Goal: Task Accomplishment & Management: Use online tool/utility

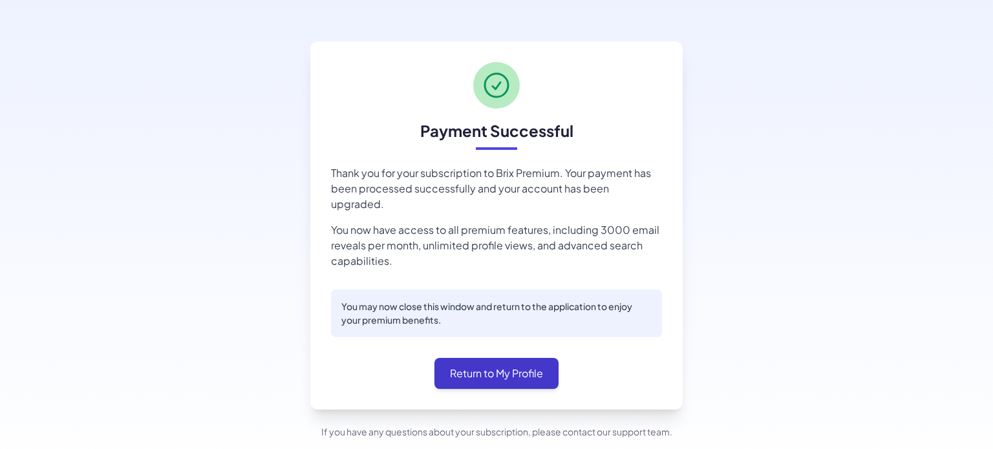
click at [538, 359] on button "Return to My Profile" at bounding box center [497, 373] width 124 height 31
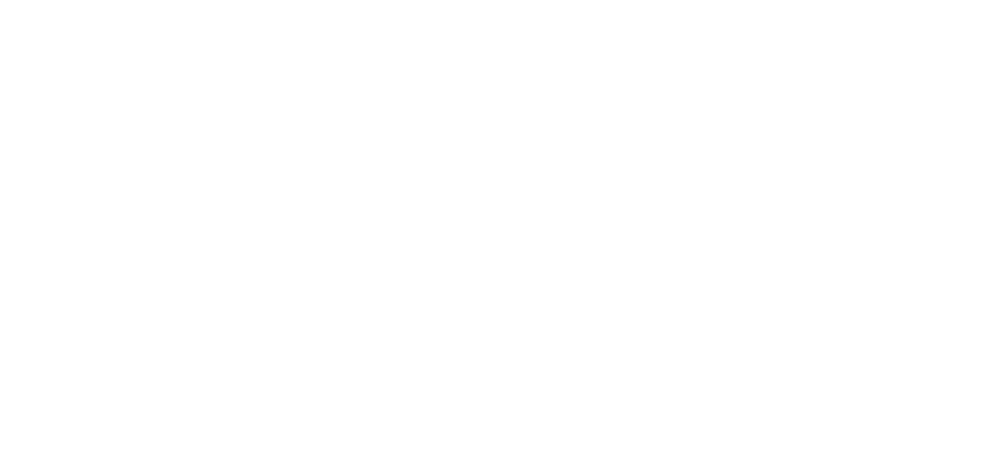
click at [874, 194] on div at bounding box center [496, 194] width 993 height 0
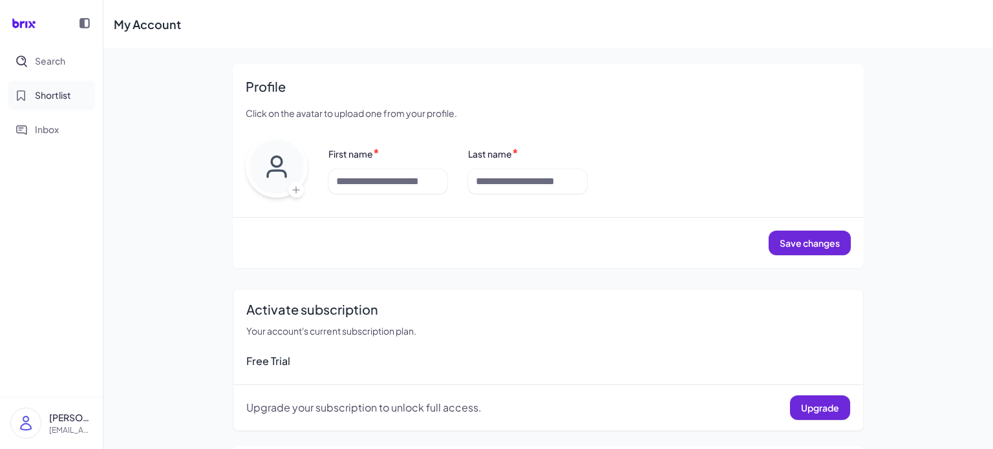
click at [67, 97] on span "Shortlist" at bounding box center [53, 96] width 36 height 14
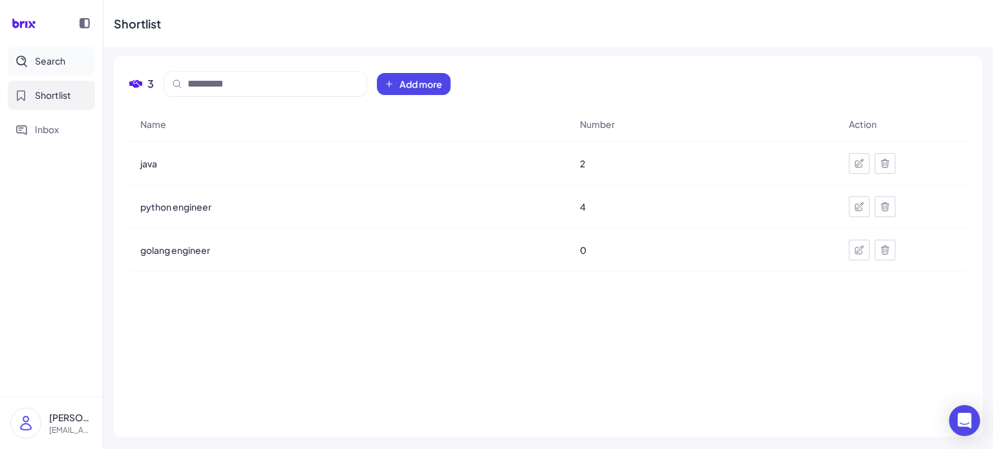
click at [63, 61] on span "Search" at bounding box center [50, 61] width 30 height 14
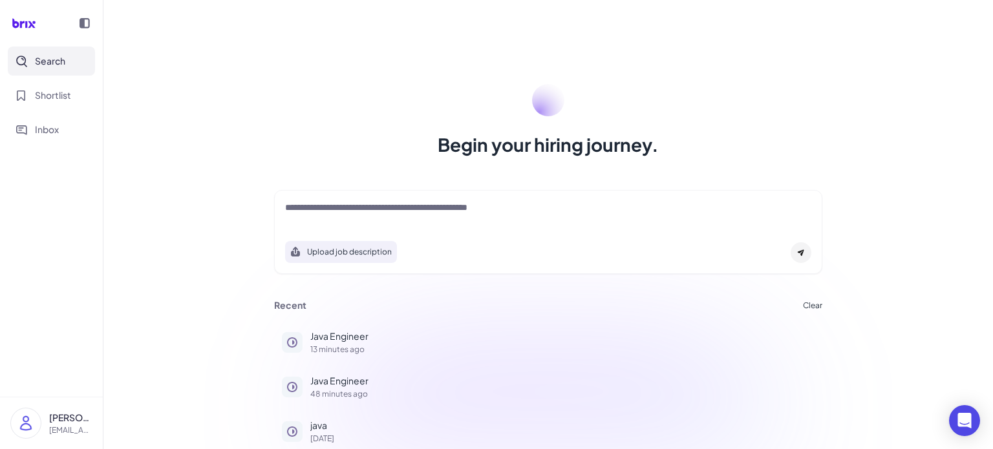
click at [351, 220] on div at bounding box center [548, 214] width 526 height 26
click at [362, 212] on textarea at bounding box center [548, 209] width 526 height 16
type textarea "**********"
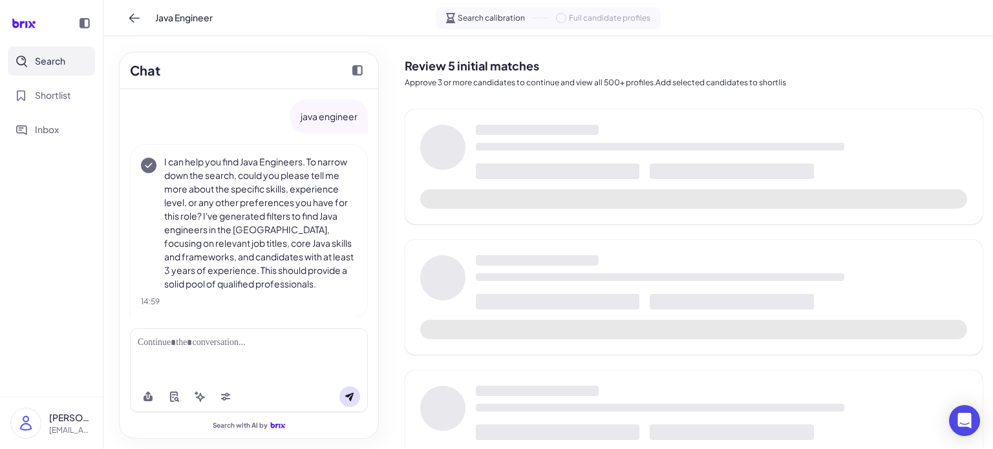
scroll to position [10, 0]
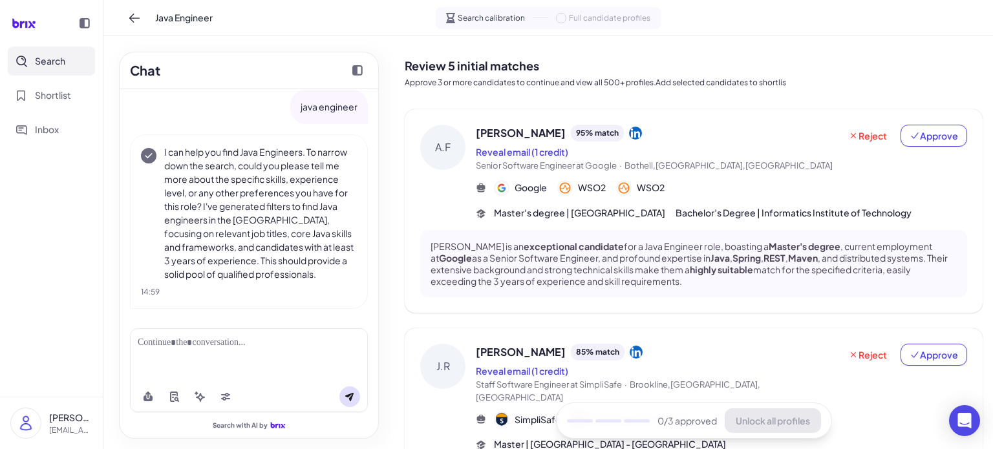
click at [28, 430] on img at bounding box center [26, 424] width 30 height 30
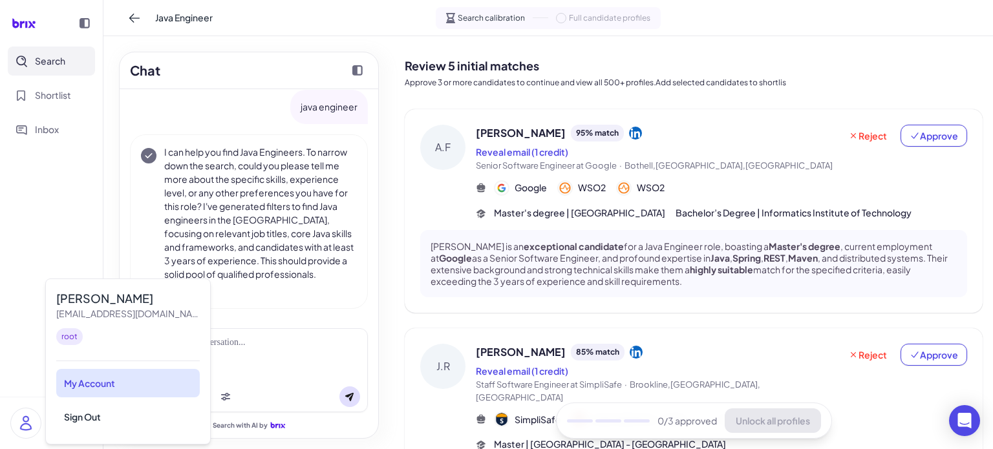
click at [96, 384] on div "My Account" at bounding box center [128, 383] width 144 height 28
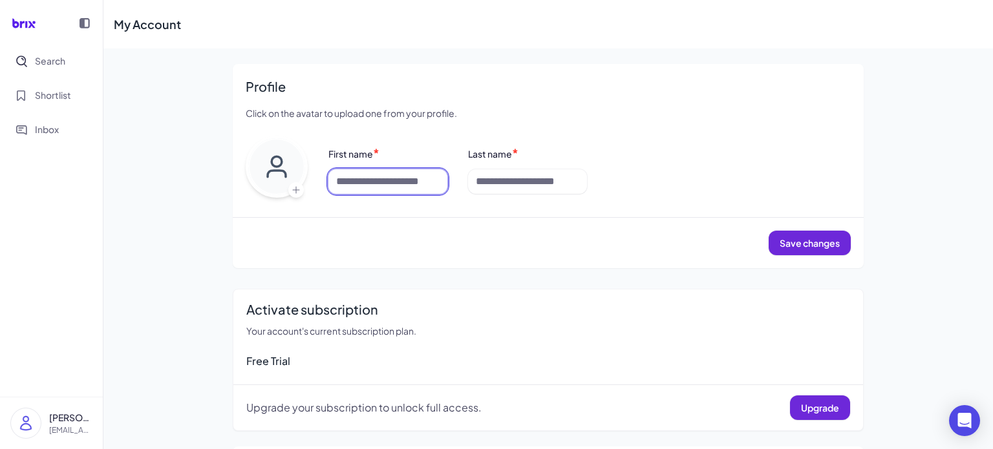
click at [418, 186] on input at bounding box center [388, 181] width 119 height 25
click at [72, 430] on p "[EMAIL_ADDRESS][DOMAIN_NAME]" at bounding box center [70, 431] width 43 height 12
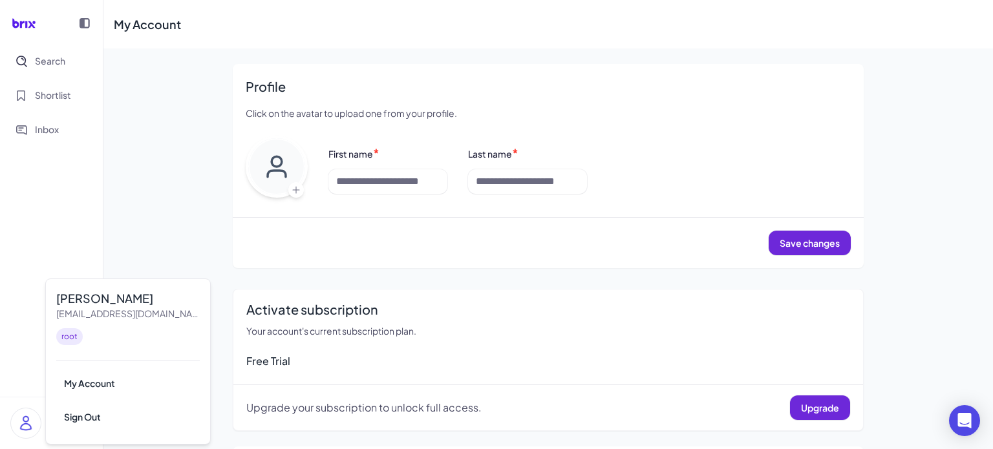
click at [70, 213] on nav "Search Shortlist Inbox" at bounding box center [51, 222] width 103 height 350
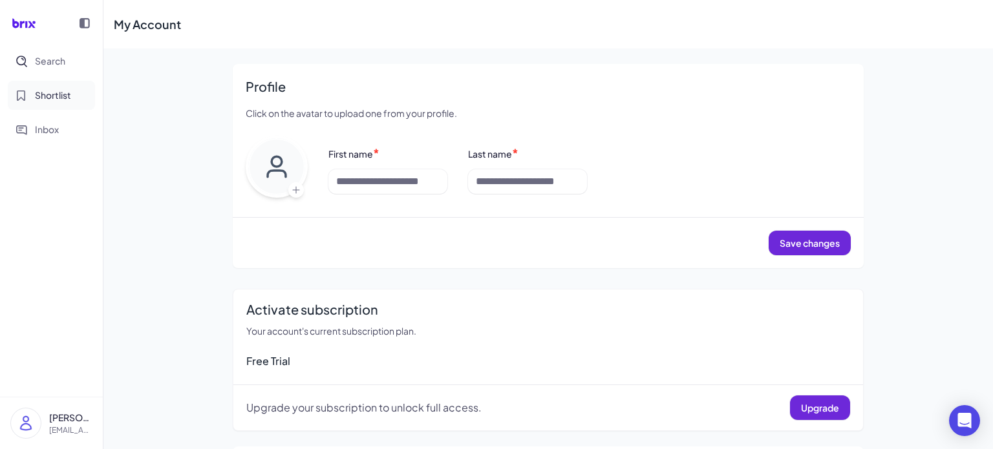
click at [63, 92] on span "Shortlist" at bounding box center [53, 96] width 36 height 14
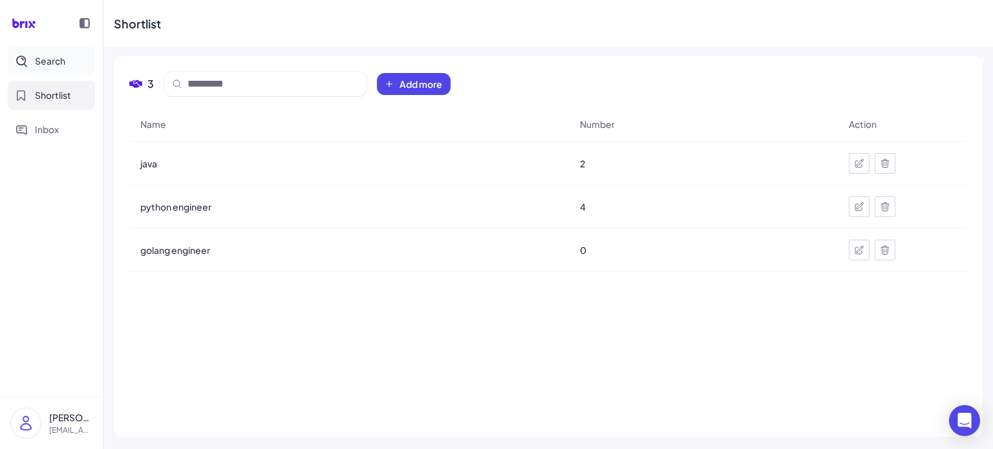
click at [59, 64] on span "Search" at bounding box center [50, 61] width 30 height 14
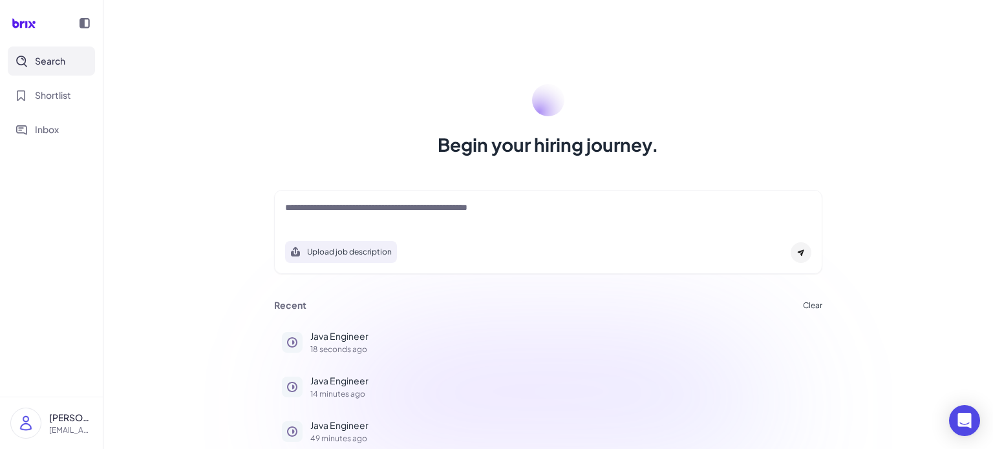
click at [417, 212] on textarea at bounding box center [548, 209] width 526 height 16
click at [360, 336] on p "Java Engineer" at bounding box center [562, 337] width 504 height 14
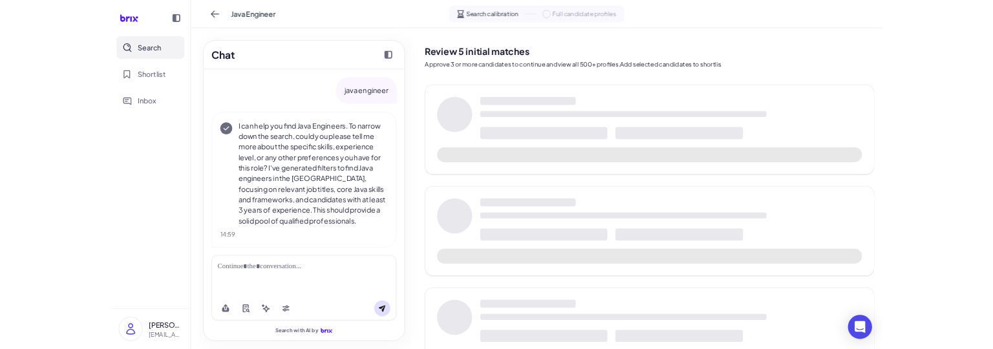
scroll to position [10, 0]
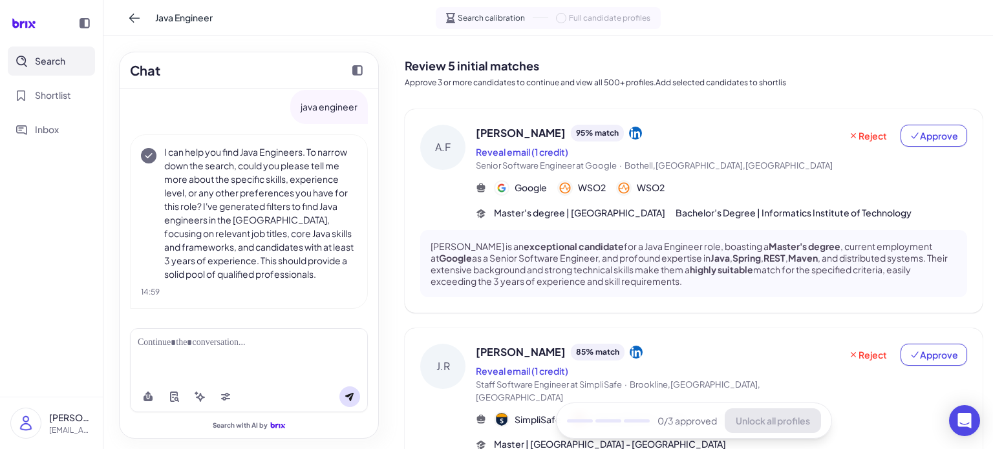
click at [49, 59] on span "Search" at bounding box center [50, 61] width 30 height 14
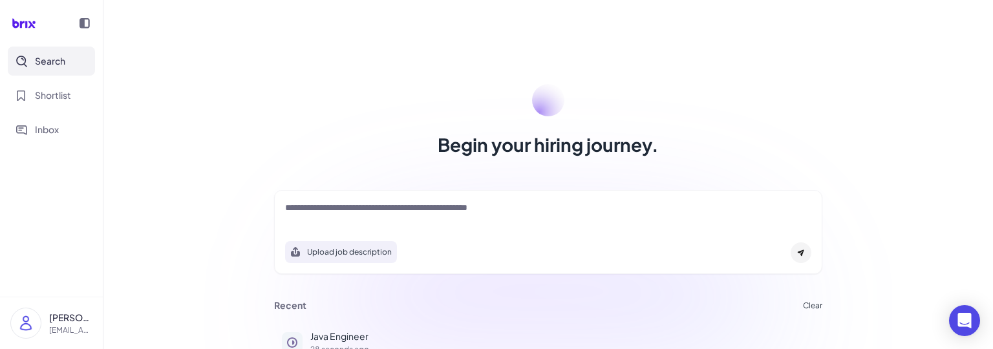
click at [25, 326] on img at bounding box center [26, 323] width 30 height 30
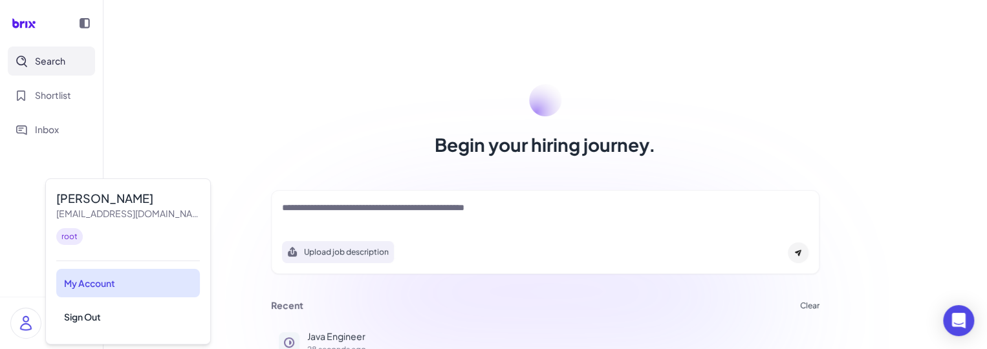
click at [96, 285] on div "My Account" at bounding box center [128, 283] width 144 height 28
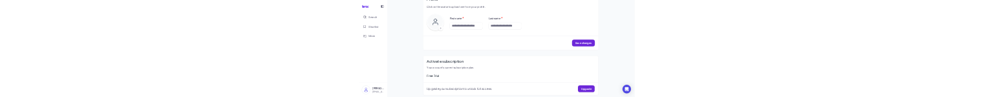
scroll to position [215, 0]
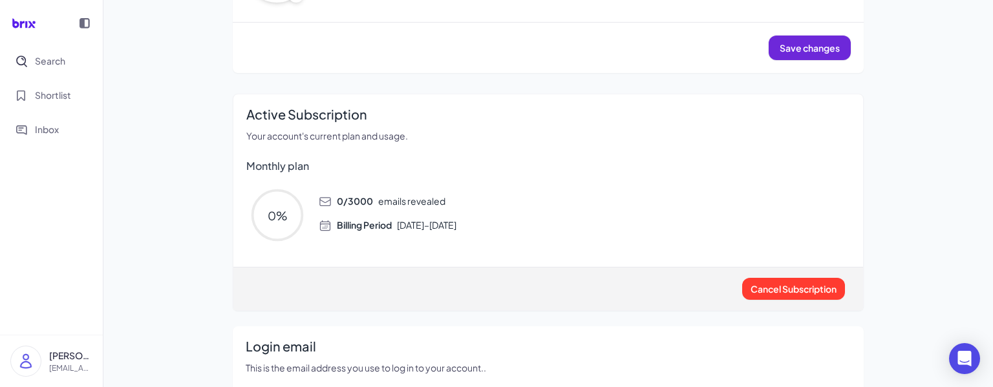
scroll to position [171, 0]
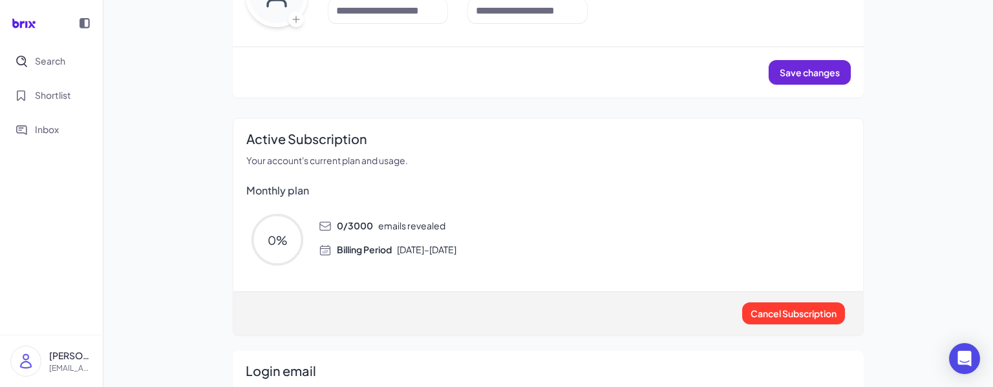
click at [885, 224] on div "My Account Profile Click on the avatar to upload one from your profile. First n…" at bounding box center [548, 162] width 890 height 667
click at [57, 98] on span "Shortlist" at bounding box center [53, 96] width 36 height 14
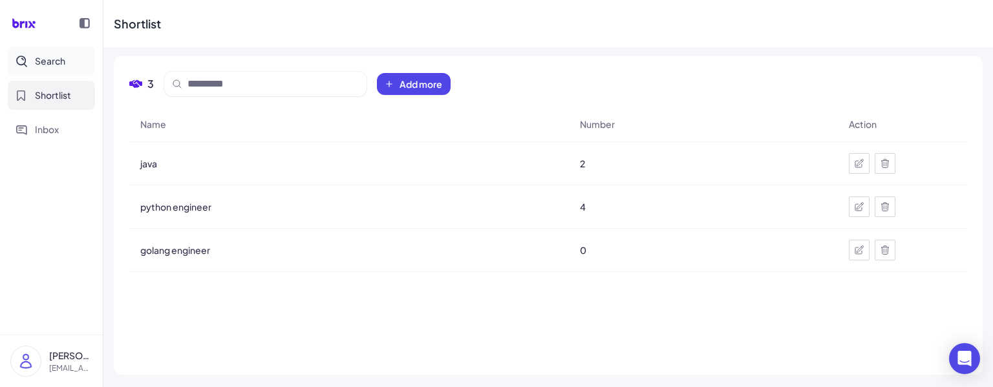
click at [63, 69] on button "Search" at bounding box center [51, 61] width 87 height 29
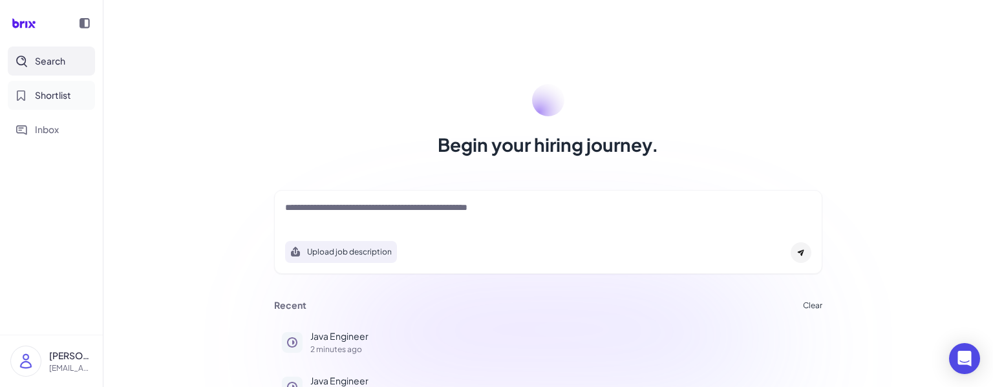
click at [57, 102] on span "Shortlist" at bounding box center [53, 96] width 36 height 14
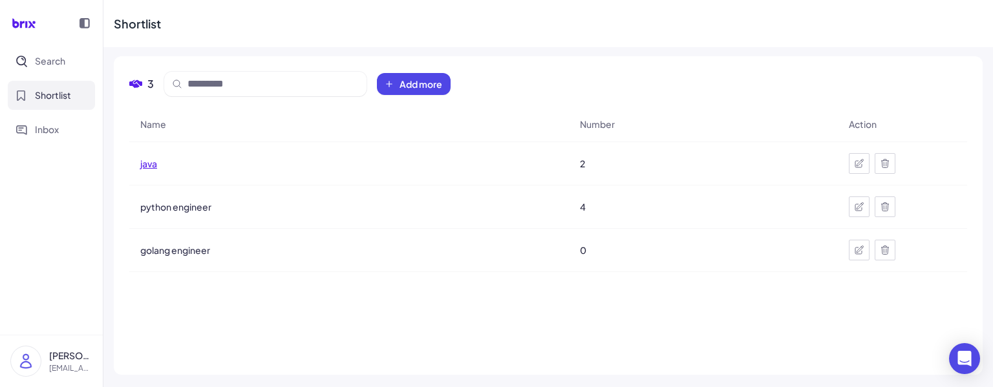
click at [146, 161] on span "java" at bounding box center [148, 163] width 17 height 13
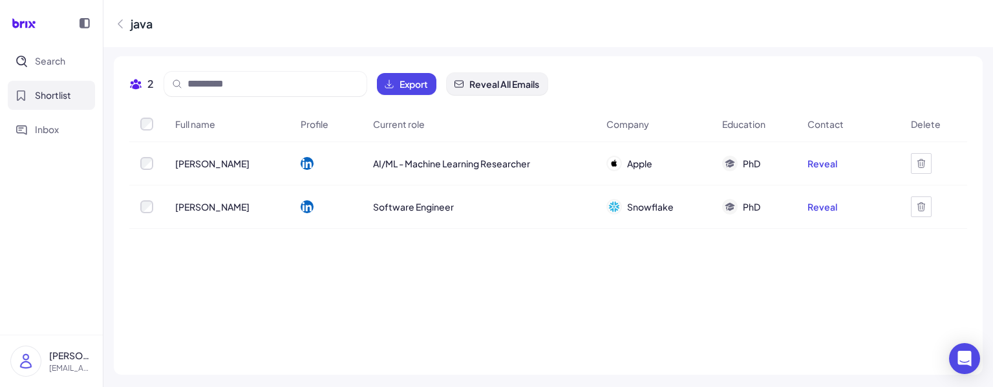
click at [514, 85] on span "Reveal All Emails" at bounding box center [504, 84] width 70 height 13
click at [517, 92] on button "Reveal All Emails" at bounding box center [497, 84] width 101 height 22
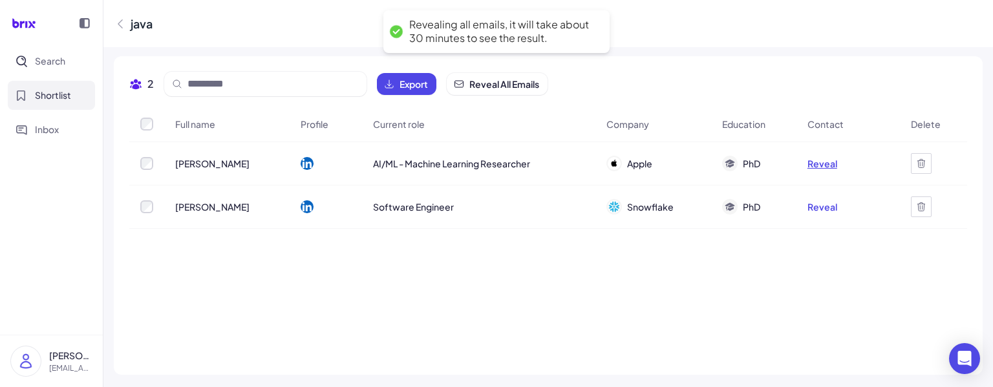
click at [827, 166] on button "Reveal" at bounding box center [823, 163] width 30 height 13
click at [827, 204] on button "Reveal" at bounding box center [823, 206] width 30 height 13
click at [122, 26] on icon at bounding box center [120, 23] width 13 height 13
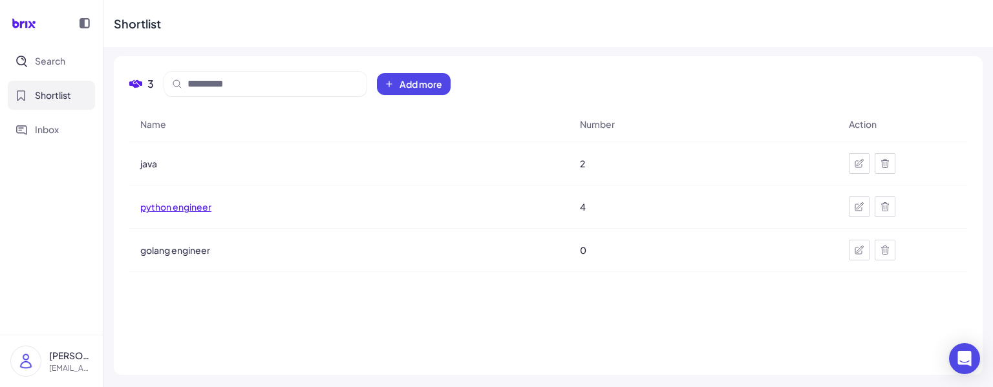
click at [190, 206] on span "python engineer" at bounding box center [175, 206] width 71 height 13
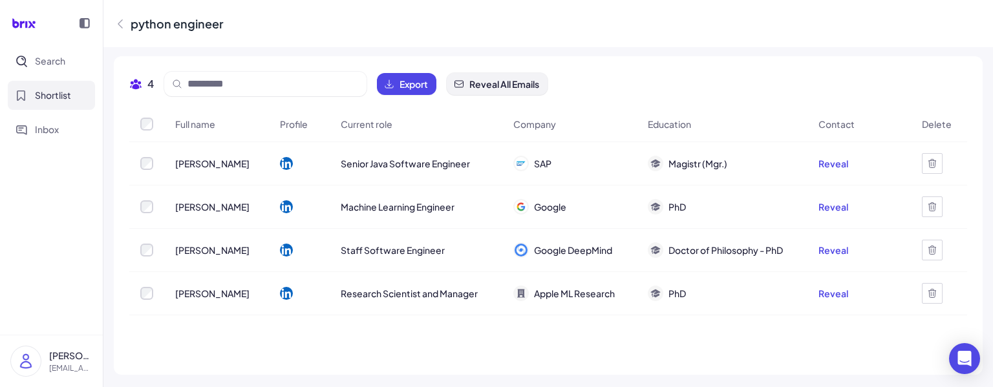
click at [525, 90] on span "Reveal All Emails" at bounding box center [504, 84] width 70 height 13
click at [833, 250] on button "Reveal" at bounding box center [834, 250] width 30 height 13
click at [836, 262] on button "Reveal" at bounding box center [834, 293] width 30 height 13
click at [836, 209] on button "Reveal" at bounding box center [834, 206] width 30 height 13
click at [843, 157] on button "Reveal" at bounding box center [834, 163] width 30 height 13
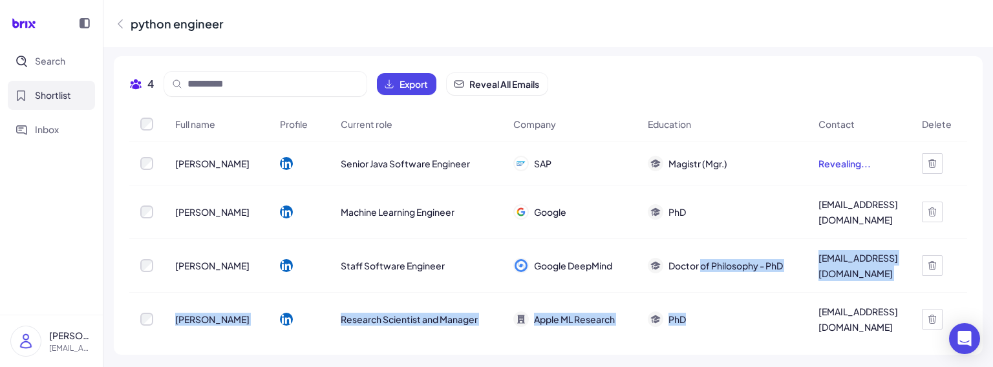
drag, startPoint x: 701, startPoint y: 281, endPoint x: 717, endPoint y: 328, distance: 49.7
click at [717, 262] on tbody "Petr Pančocha Senior Java Software Engineer SAP Magistr (Mgr.) Revealing... Ild…" at bounding box center [548, 244] width 838 height 204
click at [717, 262] on div "PhD" at bounding box center [722, 319] width 169 height 36
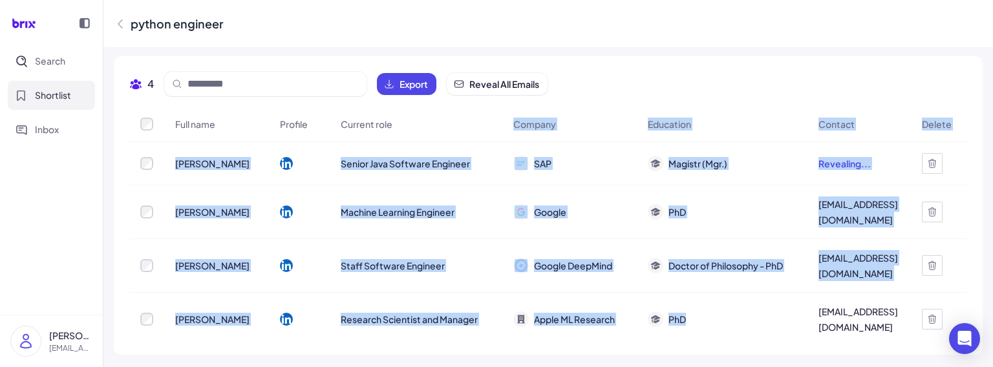
drag, startPoint x: 735, startPoint y: 325, endPoint x: 495, endPoint y: 128, distance: 310.1
click at [495, 128] on table "Full name Profile Current role Company Education Contact Delete Petr Pančocha S…" at bounding box center [548, 227] width 838 height 240
click at [495, 128] on div "Current role" at bounding box center [416, 124] width 172 height 34
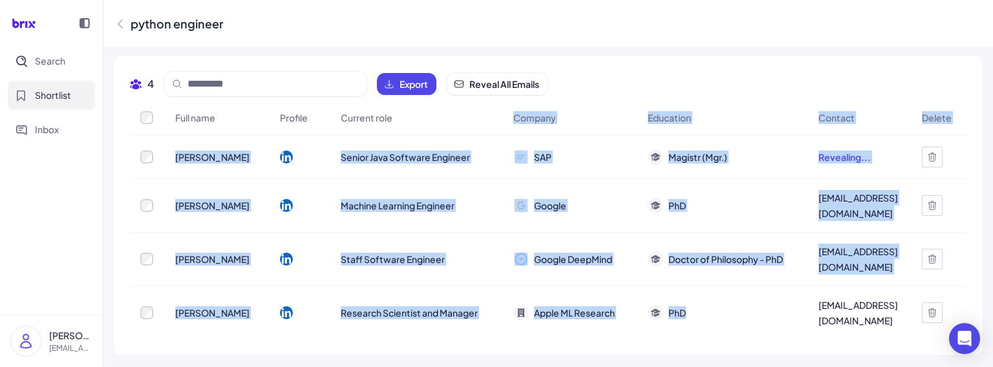
drag, startPoint x: 494, startPoint y: 124, endPoint x: 786, endPoint y: 334, distance: 360.4
click at [786, 262] on table "Full name Profile Current role Company Education Contact Delete Petr Pančocha S…" at bounding box center [548, 220] width 838 height 240
click at [781, 262] on div "PhD" at bounding box center [722, 313] width 169 height 36
drag, startPoint x: 760, startPoint y: 325, endPoint x: 282, endPoint y: 120, distance: 520.3
click at [282, 120] on table "Full name Profile Current role Company Education Contact Delete Petr Pančocha S…" at bounding box center [548, 220] width 838 height 240
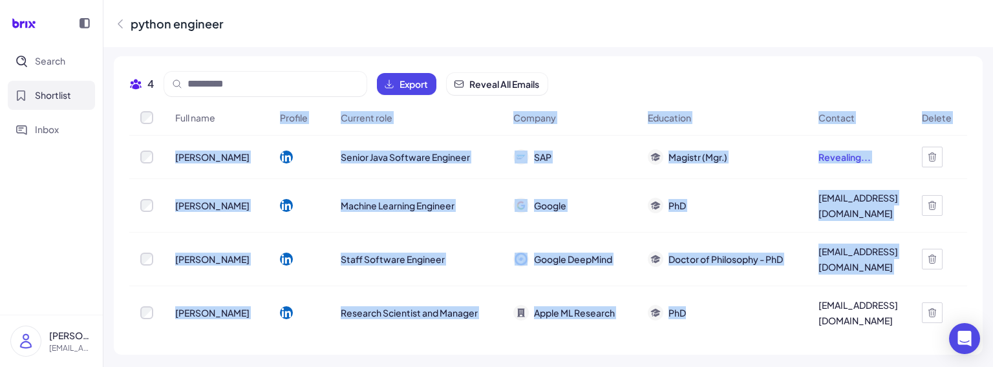
click at [282, 120] on div "Profile" at bounding box center [299, 118] width 59 height 34
drag, startPoint x: 282, startPoint y: 120, endPoint x: 718, endPoint y: 330, distance: 484.2
click at [718, 262] on table "Full name Profile Current role Company Education Contact Delete Petr Pančocha S…" at bounding box center [548, 220] width 838 height 240
click at [737, 262] on div "PhD" at bounding box center [722, 313] width 169 height 36
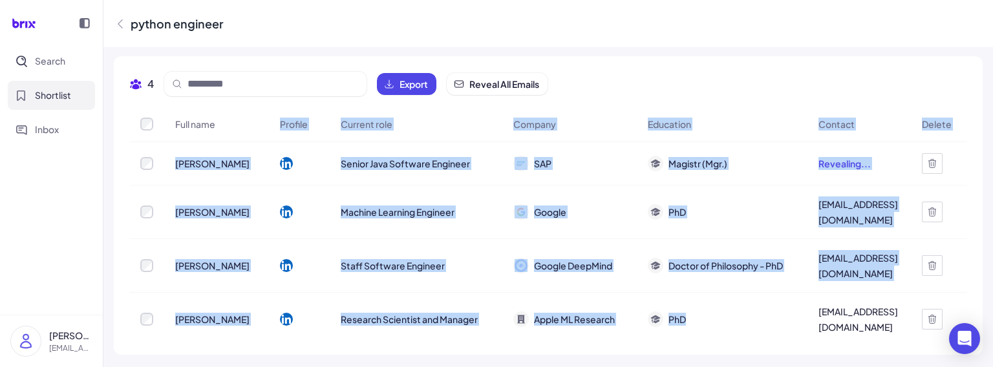
drag, startPoint x: 747, startPoint y: 315, endPoint x: 288, endPoint y: 123, distance: 497.7
click at [288, 123] on table "Full name Profile Current role Company Education Contact Delete Petr Pančocha S…" at bounding box center [548, 227] width 838 height 240
click at [288, 124] on div "Profile" at bounding box center [299, 124] width 59 height 34
drag, startPoint x: 286, startPoint y: 124, endPoint x: 781, endPoint y: 321, distance: 533.2
click at [781, 262] on table "Full name Profile Current role Company Education Contact Delete Petr Pančocha S…" at bounding box center [548, 227] width 838 height 240
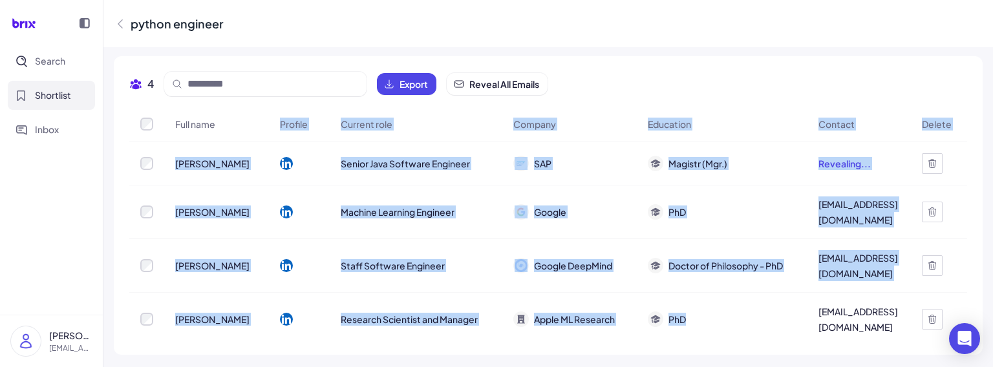
click at [781, 262] on div "PhD" at bounding box center [722, 319] width 169 height 36
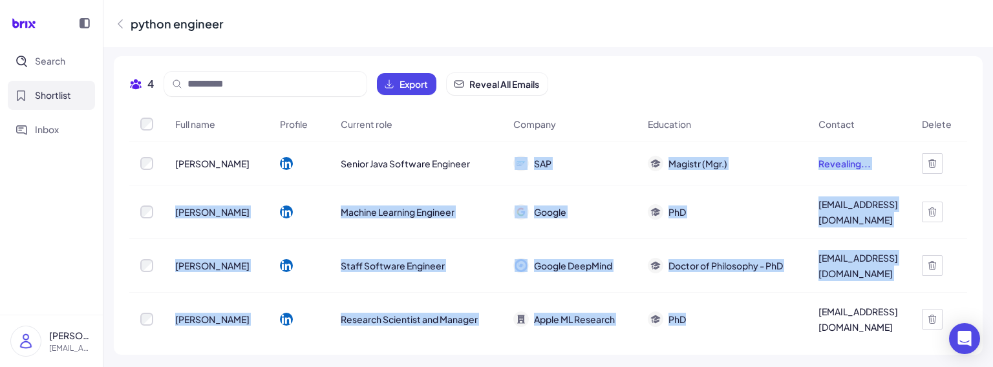
drag, startPoint x: 770, startPoint y: 323, endPoint x: 485, endPoint y: 162, distance: 326.9
click at [485, 162] on tbody "Petr Pančocha Senior Java Software Engineer SAP Magistr (Mgr.) Revealing... Ild…" at bounding box center [548, 244] width 838 height 204
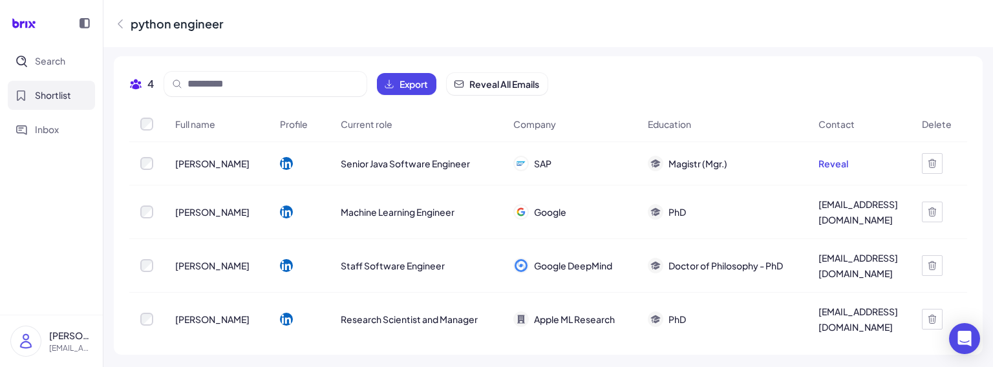
click at [704, 103] on div "4 Export Reveal All Emails" at bounding box center [548, 89] width 838 height 35
click at [136, 84] on icon at bounding box center [136, 85] width 10 height 10
click at [155, 85] on div "4 Export Reveal All Emails" at bounding box center [338, 84] width 418 height 25
click at [124, 25] on icon at bounding box center [120, 23] width 13 height 13
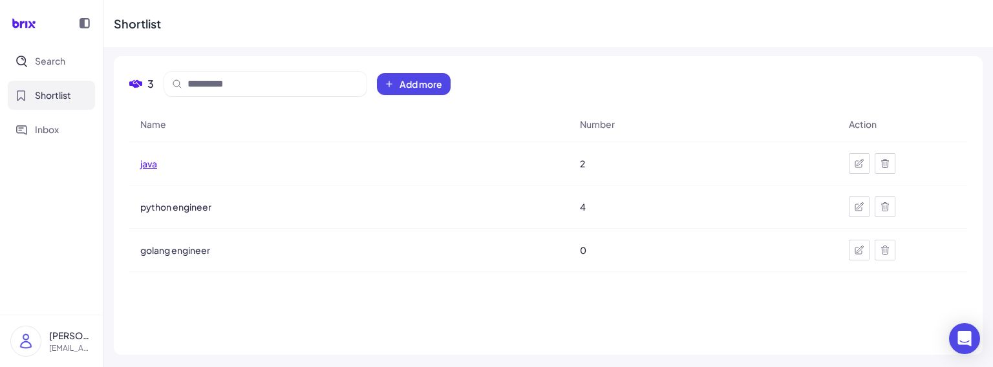
click at [151, 166] on span "java" at bounding box center [148, 163] width 17 height 13
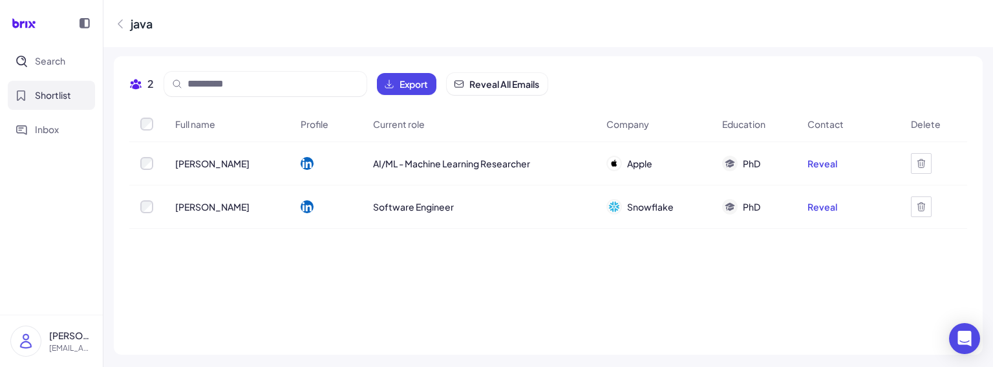
click at [119, 20] on icon at bounding box center [120, 23] width 13 height 13
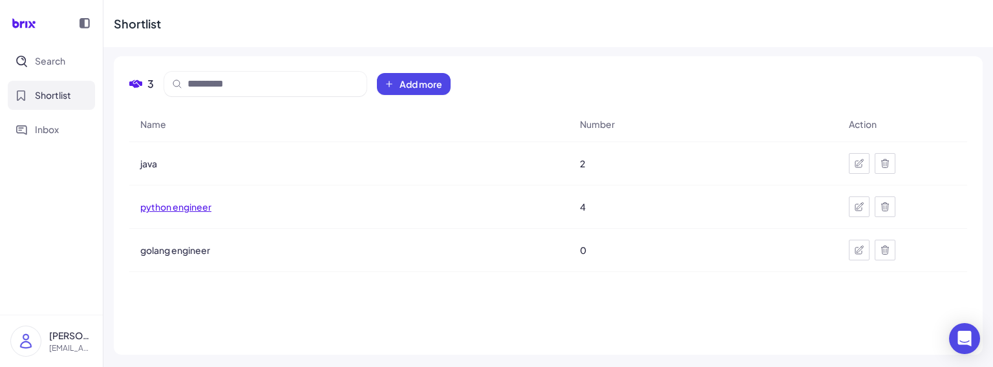
click at [154, 202] on span "python engineer" at bounding box center [175, 206] width 71 height 13
click at [185, 211] on span "python engineer" at bounding box center [175, 206] width 71 height 13
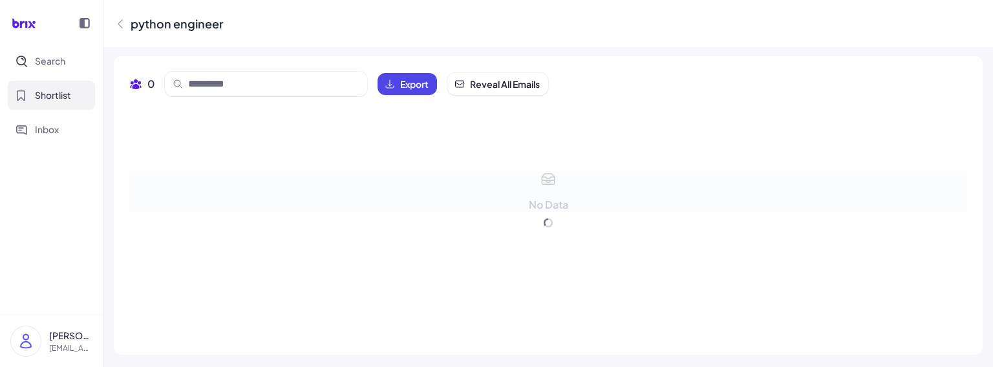
click at [184, 206] on div "No Data" at bounding box center [548, 191] width 838 height 41
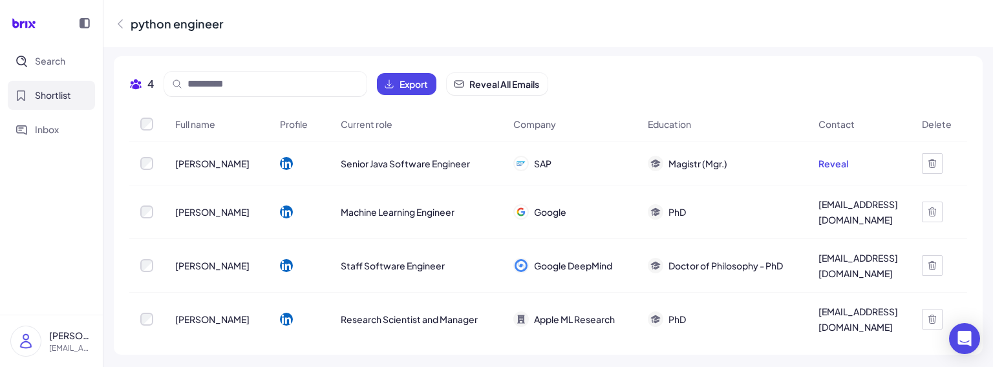
click at [116, 20] on icon at bounding box center [120, 23] width 13 height 13
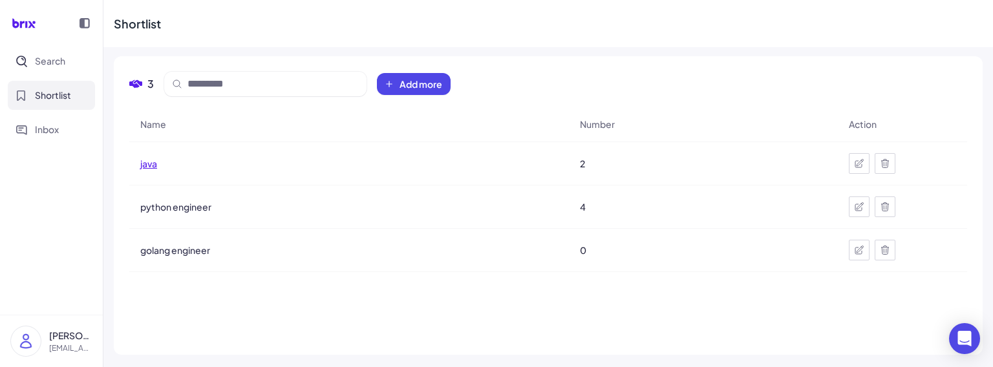
click at [153, 159] on span "java" at bounding box center [148, 163] width 17 height 13
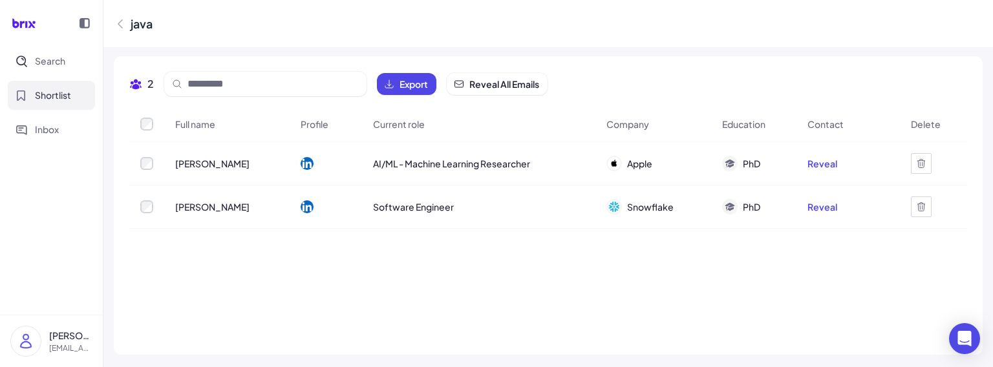
click at [122, 28] on icon at bounding box center [120, 23] width 4 height 8
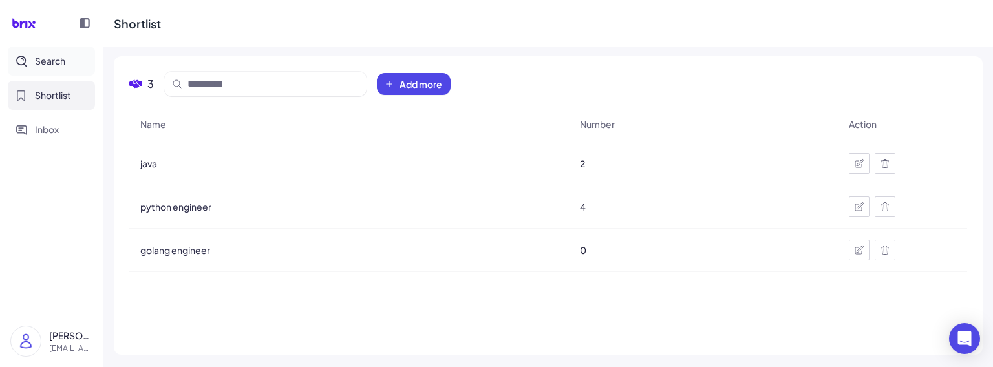
click at [59, 64] on span "Search" at bounding box center [50, 61] width 30 height 14
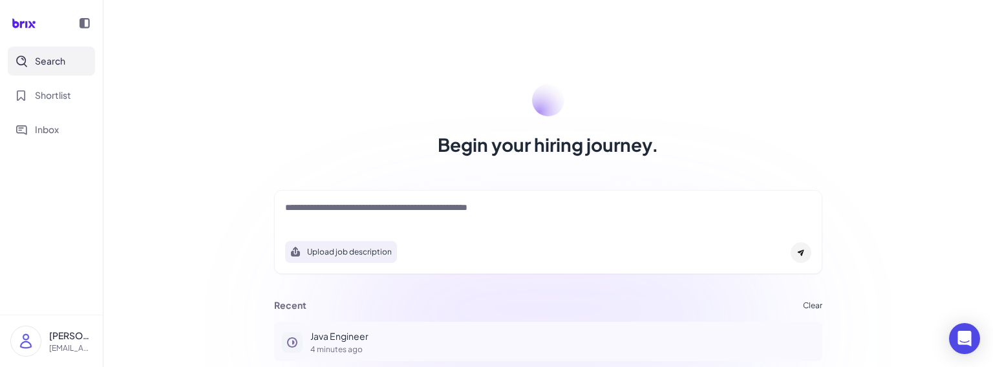
click at [338, 338] on p "Java Engineer" at bounding box center [562, 337] width 504 height 14
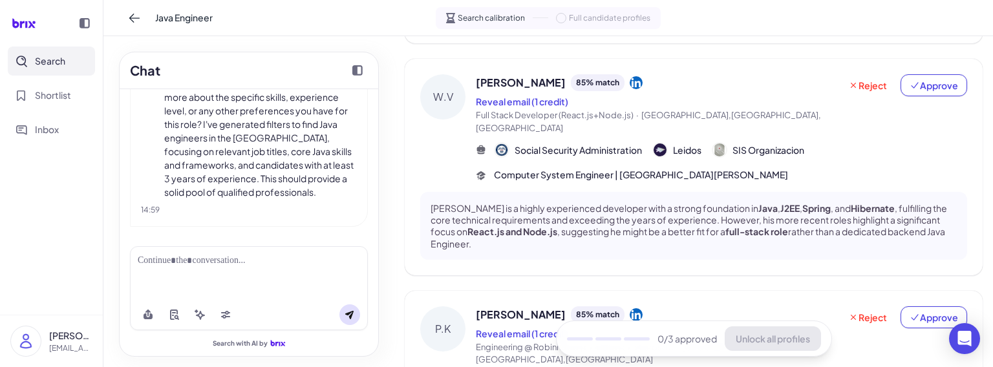
scroll to position [286, 0]
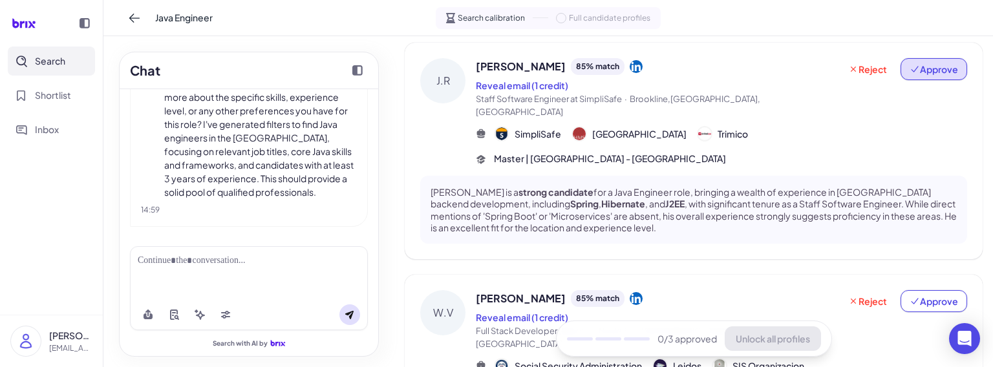
click at [931, 74] on span "Approve" at bounding box center [934, 69] width 49 height 13
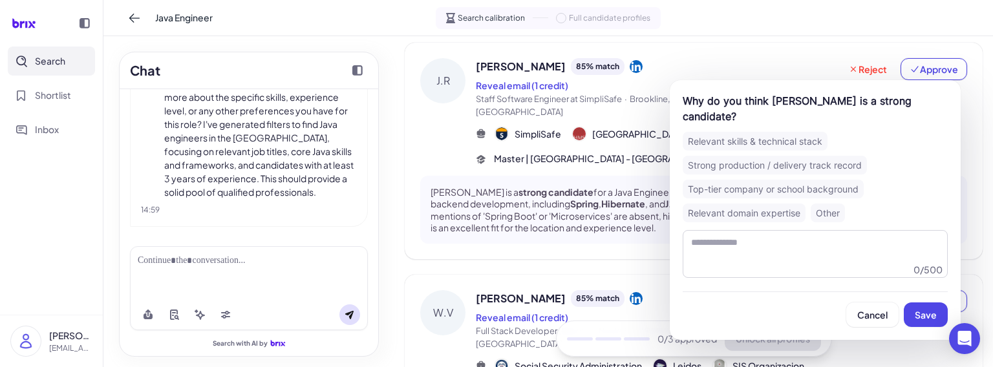
click at [903, 318] on div "Cancel Save" at bounding box center [815, 310] width 265 height 36
click at [781, 180] on div "Top-tier company or school background" at bounding box center [773, 189] width 181 height 19
click at [779, 188] on div "Top-tier company or school background" at bounding box center [773, 189] width 181 height 19
click at [827, 185] on div "Top-tier company or school background" at bounding box center [773, 189] width 181 height 19
click at [936, 318] on button "Save" at bounding box center [926, 315] width 44 height 25
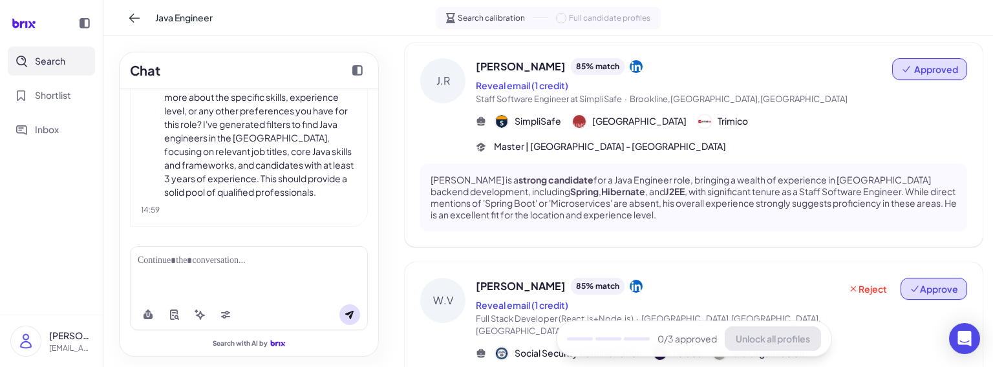
click at [934, 288] on span "Approve" at bounding box center [934, 289] width 49 height 13
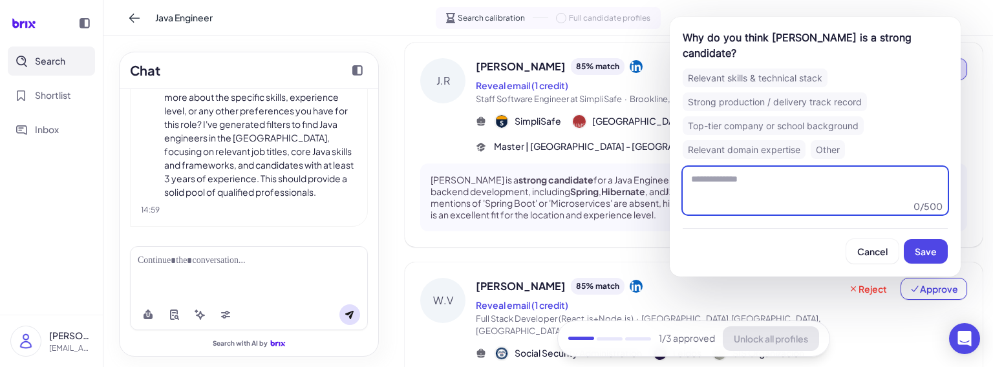
click at [779, 185] on textarea at bounding box center [815, 191] width 265 height 48
type textarea "*********"
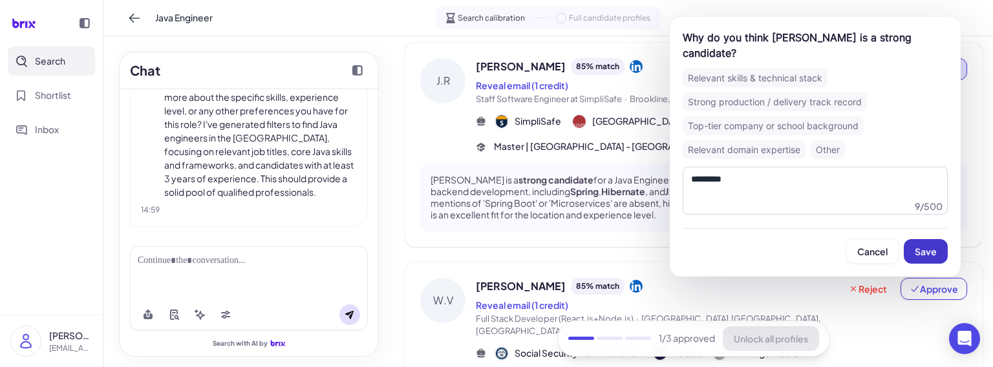
click at [914, 253] on button "Save" at bounding box center [926, 251] width 44 height 25
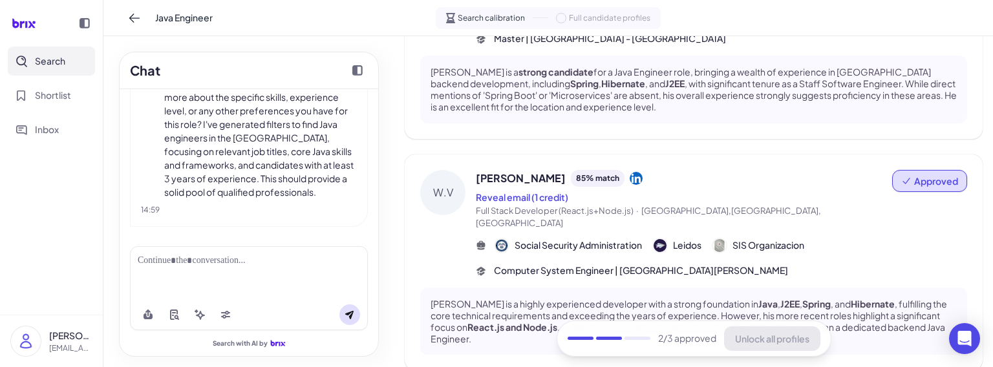
scroll to position [609, 0]
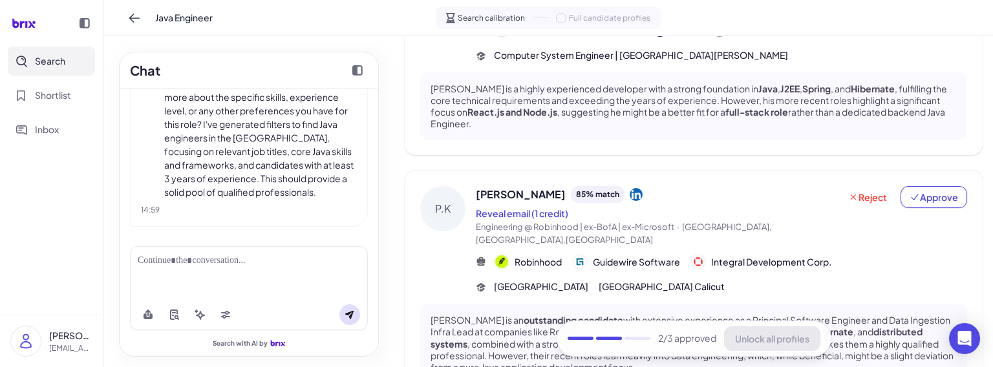
click at [915, 195] on div "Reject Approve" at bounding box center [903, 216] width 127 height 60
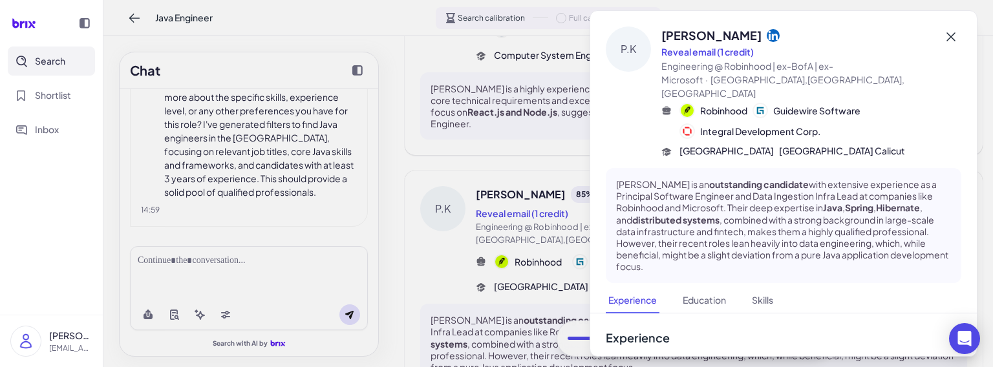
click at [947, 36] on icon at bounding box center [952, 37] width 16 height 16
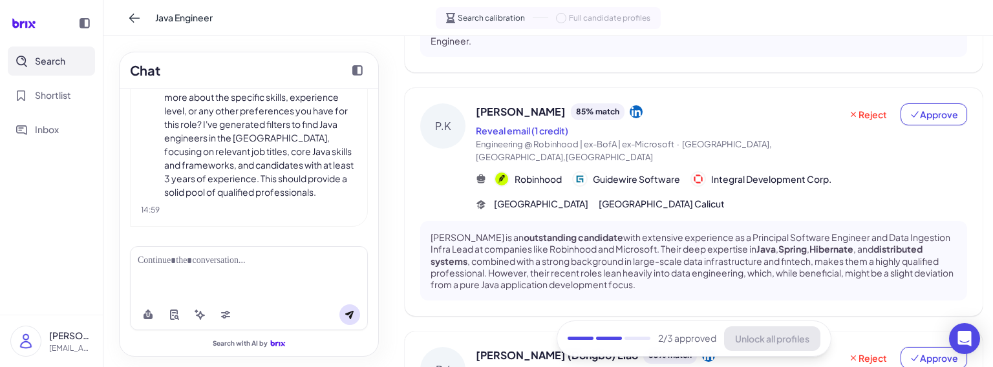
scroll to position [717, 0]
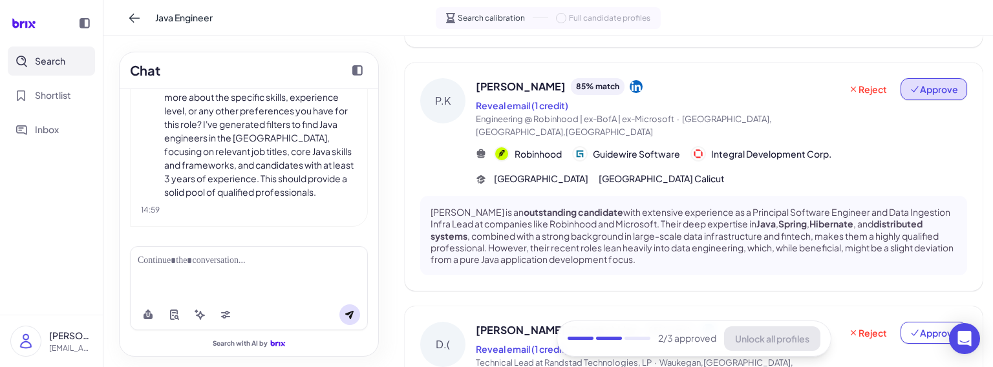
click at [934, 83] on span "Approve" at bounding box center [934, 89] width 49 height 13
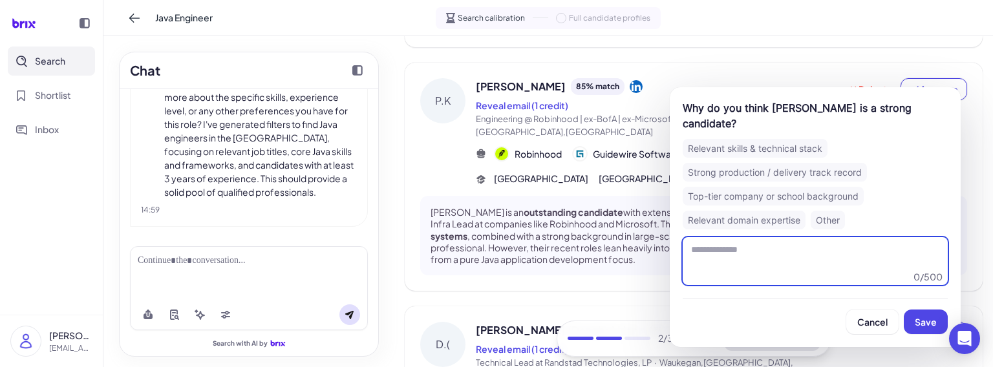
click at [812, 237] on textarea at bounding box center [815, 261] width 265 height 48
type textarea "**********"
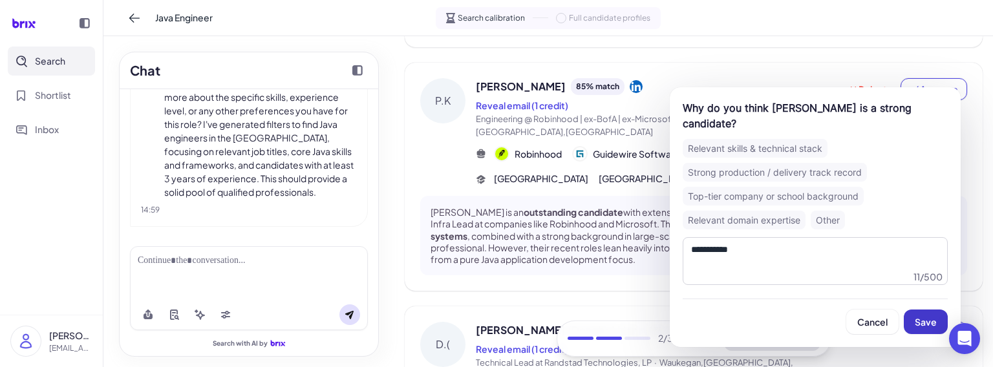
click at [923, 316] on span "Save" at bounding box center [926, 322] width 22 height 12
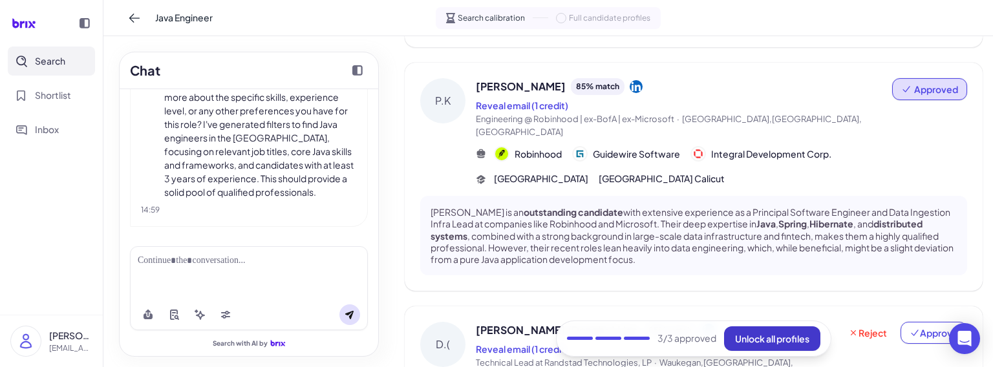
click at [773, 342] on span "Unlock all profiles" at bounding box center [772, 339] width 74 height 12
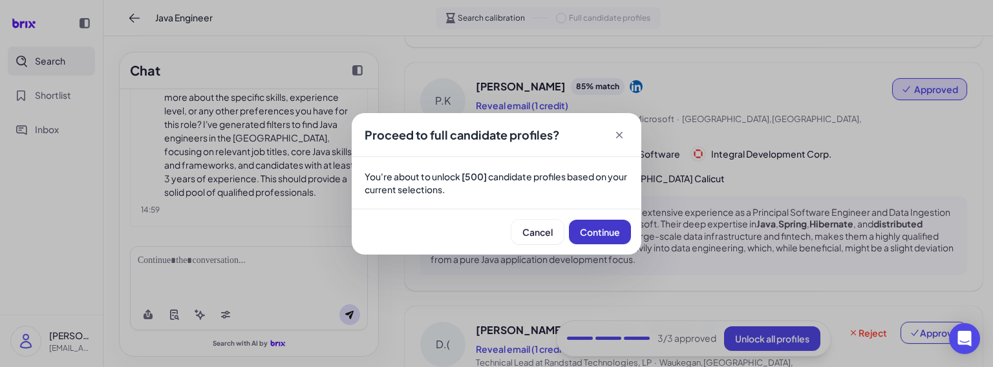
click at [610, 229] on span "Continue" at bounding box center [600, 232] width 40 height 12
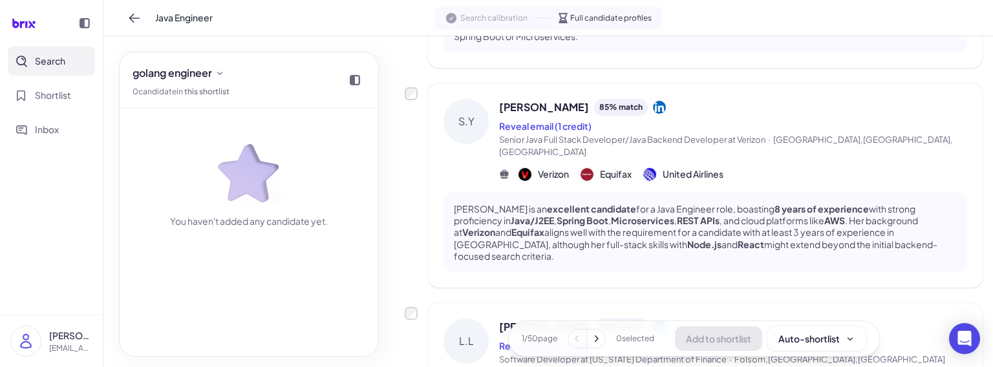
scroll to position [746, 0]
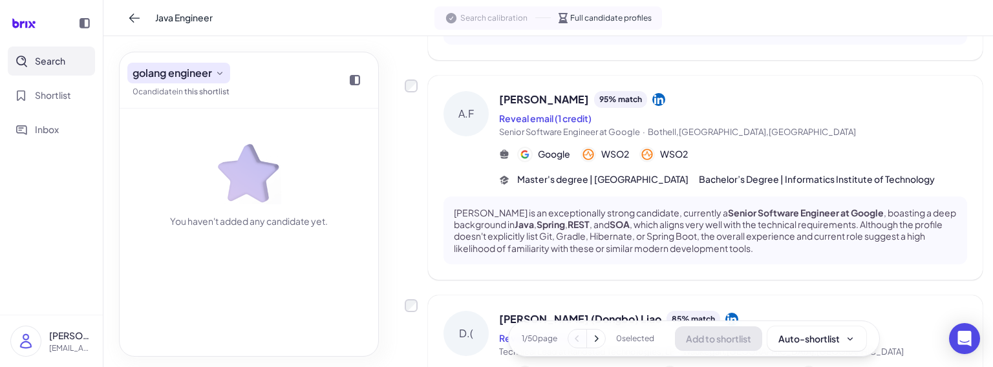
click at [225, 75] on icon at bounding box center [220, 73] width 10 height 10
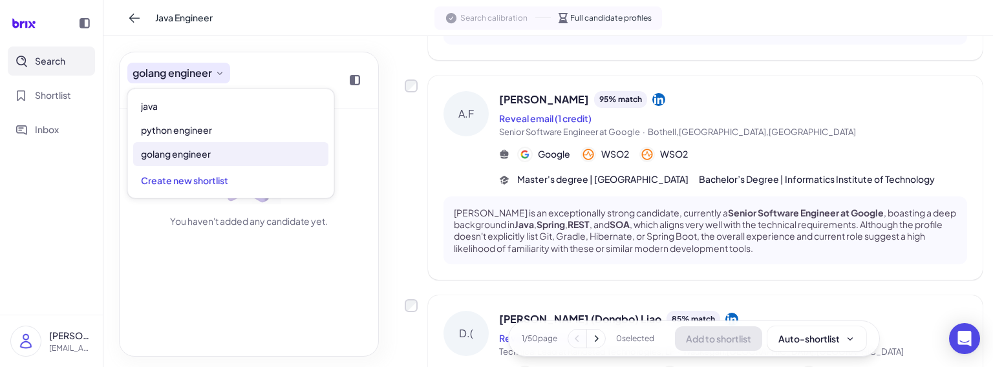
click at [225, 75] on icon at bounding box center [220, 73] width 10 height 10
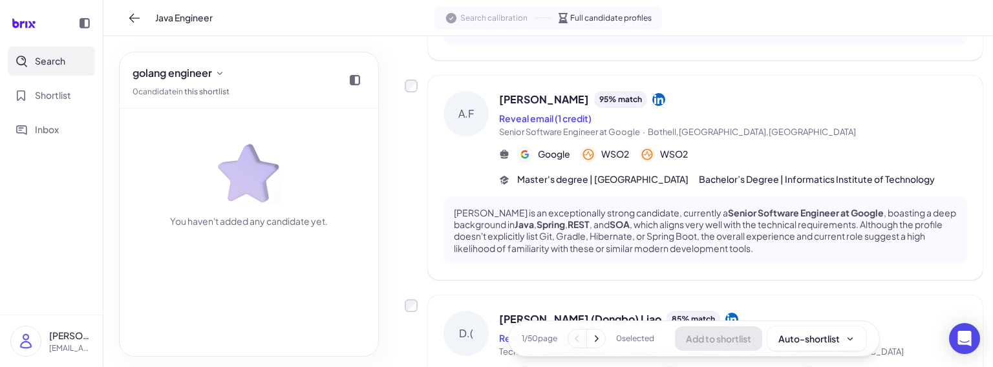
click at [334, 160] on div "You haven't added any candidate yet." at bounding box center [249, 169] width 233 height 120
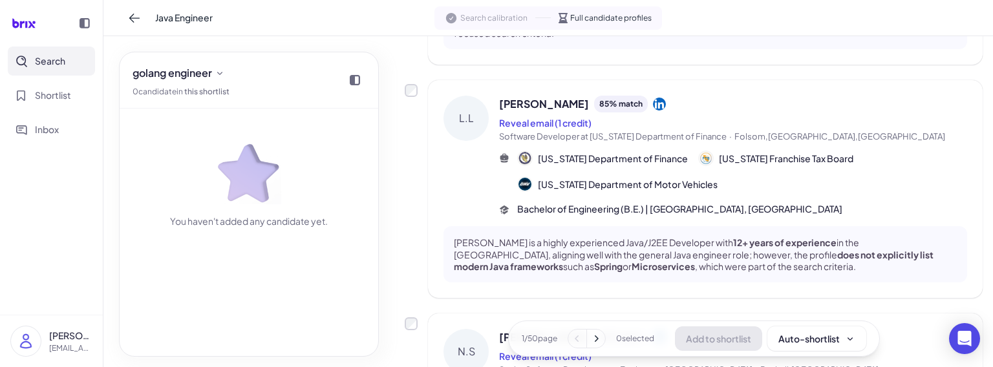
scroll to position [1617, 0]
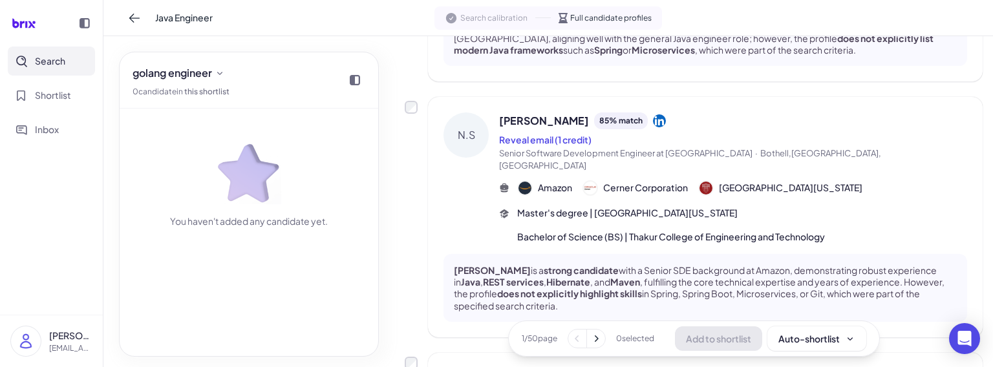
click at [711, 344] on div "Add to shortlist Auto-shortlist" at bounding box center [770, 339] width 191 height 25
click at [599, 340] on button at bounding box center [596, 339] width 18 height 18
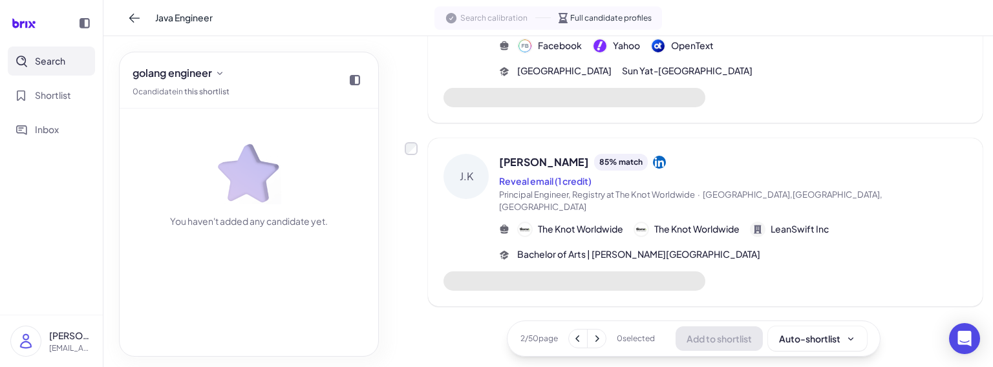
click at [593, 338] on icon at bounding box center [596, 338] width 13 height 13
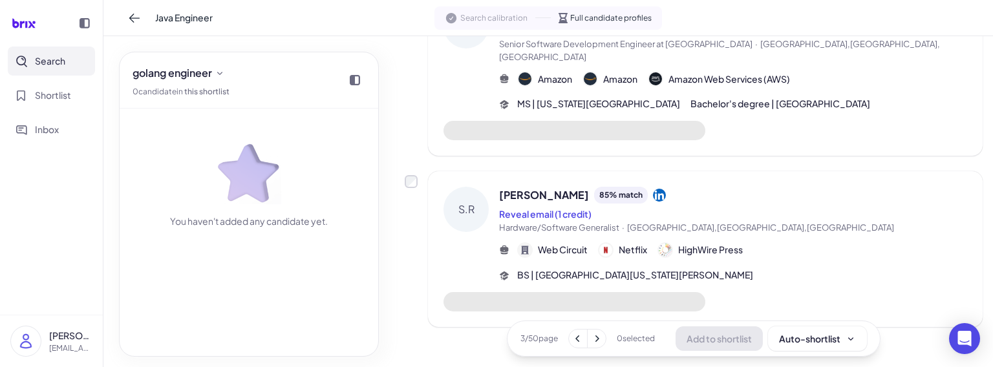
scroll to position [1575, 0]
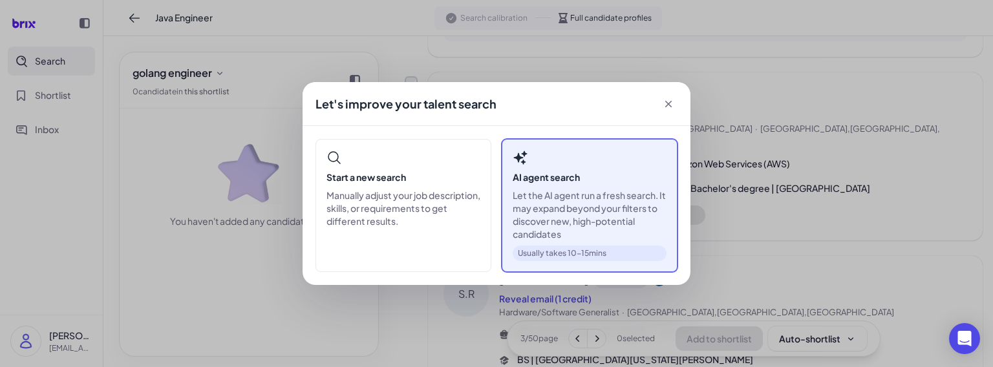
click at [640, 222] on p "Let the AI agent run a fresh search. It may expand beyond your filters to disco…" at bounding box center [590, 215] width 154 height 52
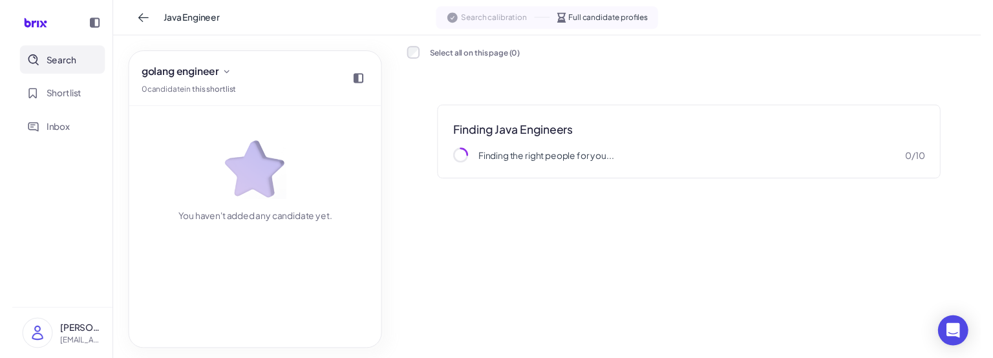
scroll to position [0, 0]
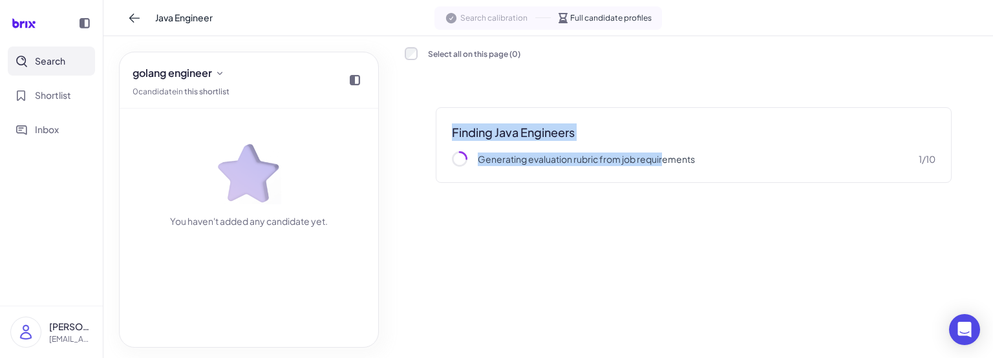
drag, startPoint x: 430, startPoint y: 129, endPoint x: 665, endPoint y: 276, distance: 277.2
click at [665, 276] on div "Select all on this page ( 0 ) Finding Java Engineers Generating evaluation rubr…" at bounding box center [694, 197] width 578 height 301
drag, startPoint x: 714, startPoint y: 222, endPoint x: 471, endPoint y: 118, distance: 263.9
click at [471, 118] on div "Select all on this page ( 0 ) Finding Java Engineers Generating evaluation rubr…" at bounding box center [694, 197] width 578 height 301
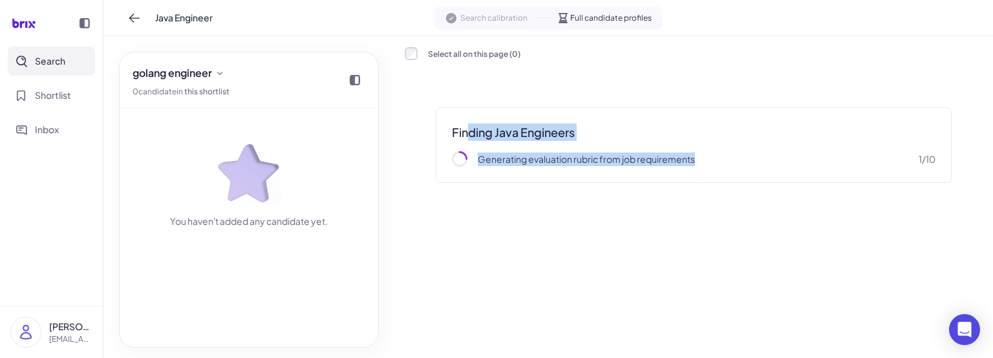
click at [428, 141] on div "Finding Java Engineers Generating evaluation rubric from job requirements 1 / 10" at bounding box center [694, 145] width 578 height 138
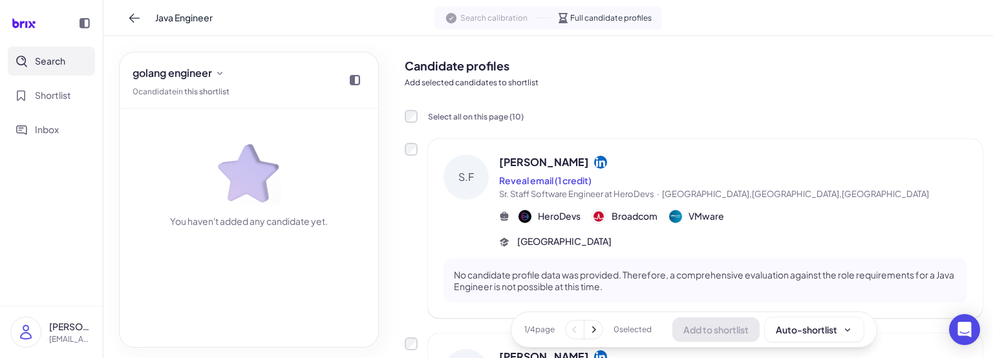
click at [590, 323] on button at bounding box center [594, 330] width 18 height 18
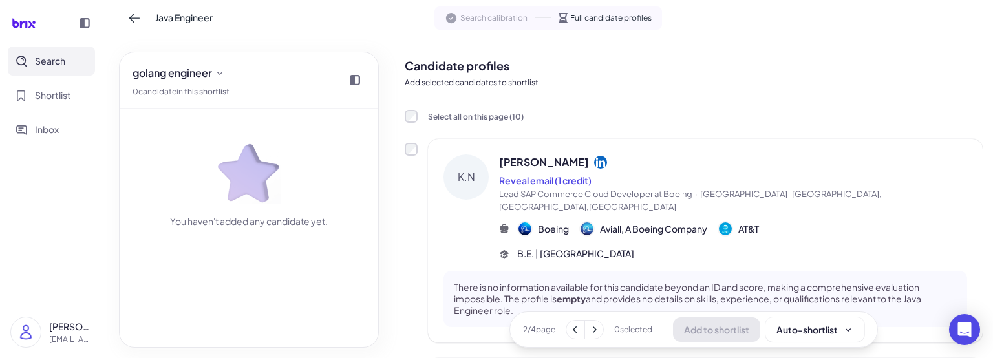
click at [570, 326] on icon at bounding box center [575, 329] width 13 height 13
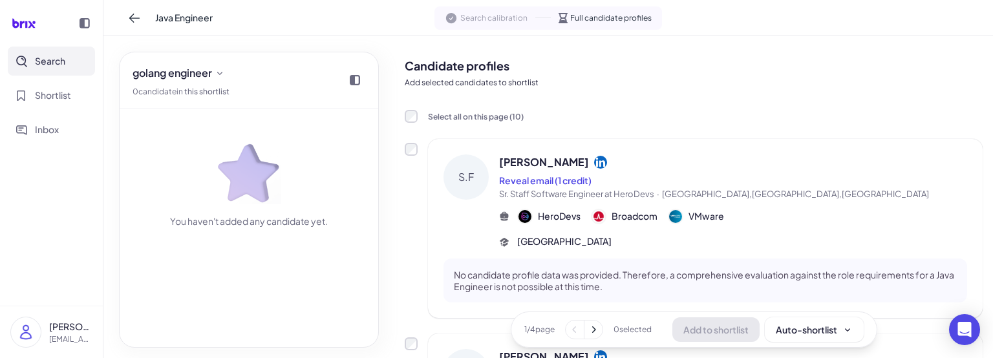
click at [589, 329] on icon at bounding box center [593, 329] width 13 height 13
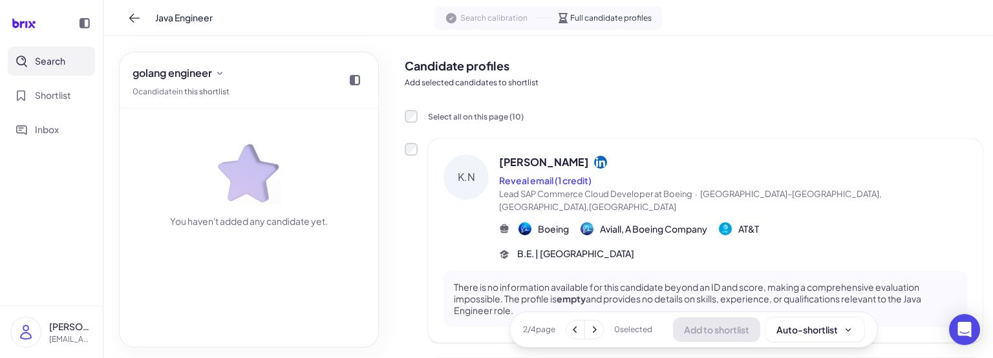
click at [589, 329] on icon at bounding box center [594, 329] width 13 height 13
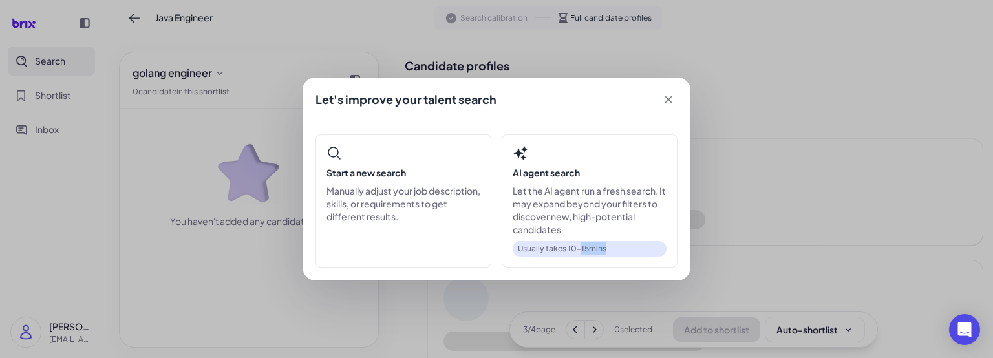
click at [589, 329] on div "Let's improve your talent search Start a new search Manually adjust your job de…" at bounding box center [496, 179] width 993 height 358
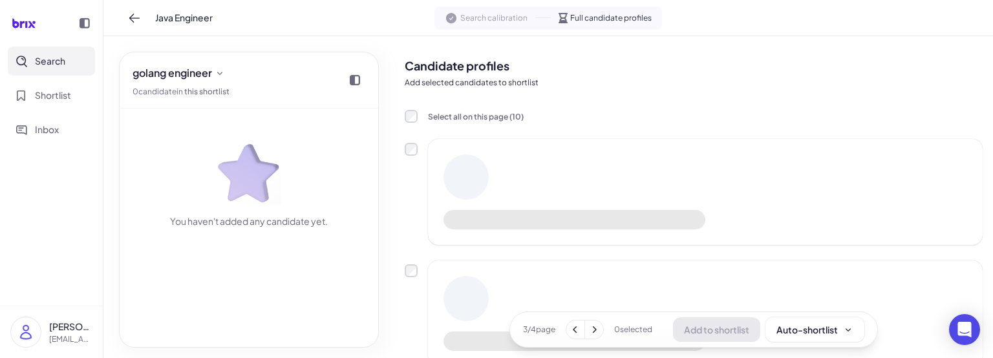
click at [569, 332] on icon at bounding box center [575, 329] width 13 height 13
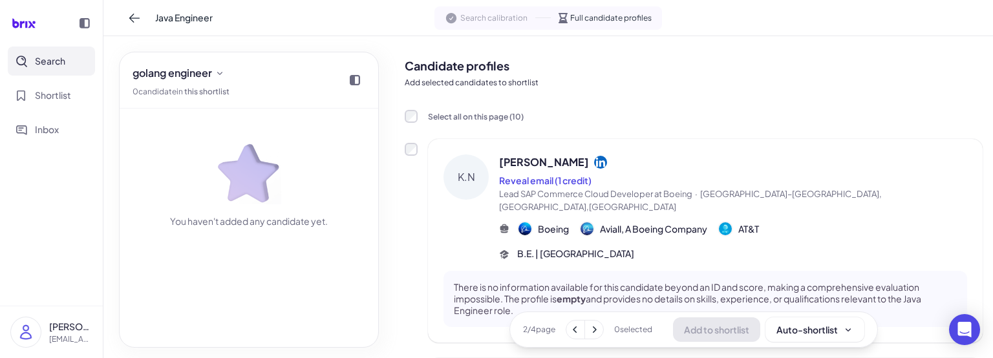
click at [569, 330] on icon at bounding box center [575, 329] width 13 height 13
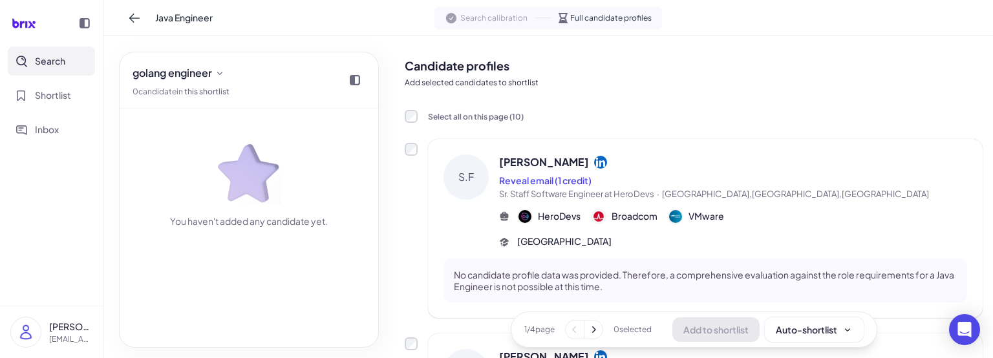
click at [592, 330] on icon at bounding box center [593, 329] width 13 height 13
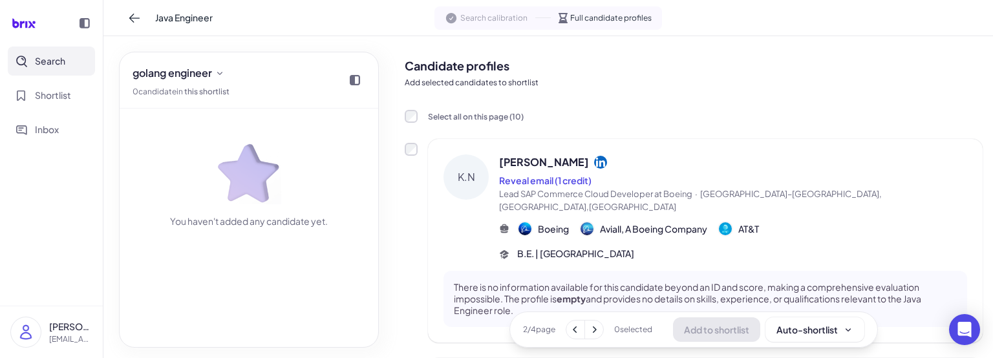
click at [593, 330] on icon at bounding box center [595, 330] width 4 height 6
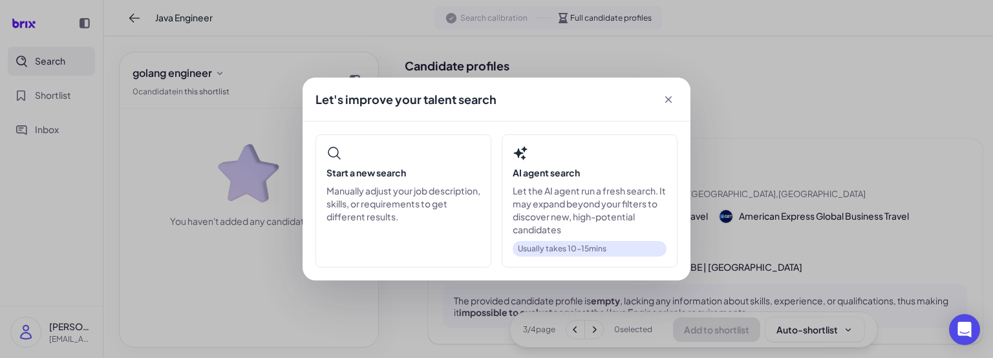
click at [592, 330] on div "Let's improve your talent search Start a new search Manually adjust your job de…" at bounding box center [496, 179] width 993 height 358
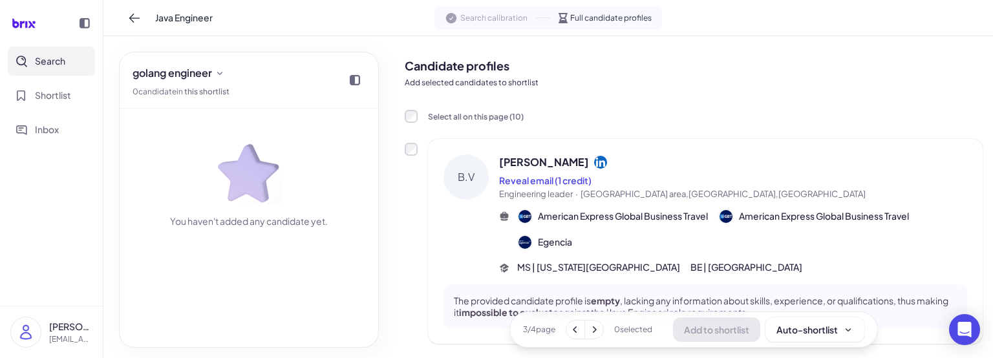
click at [572, 329] on icon at bounding box center [575, 329] width 13 height 13
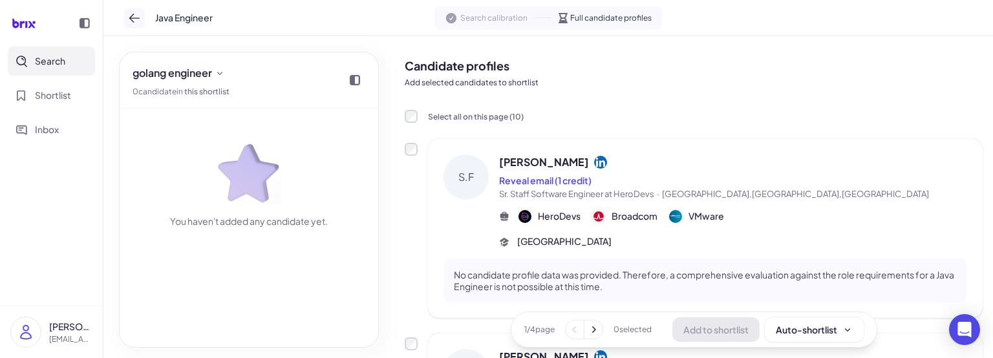
click at [137, 17] on icon at bounding box center [134, 18] width 10 height 9
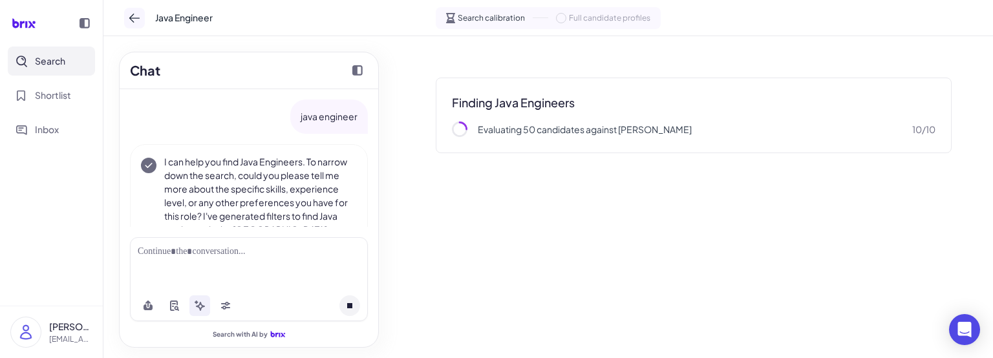
scroll to position [271, 0]
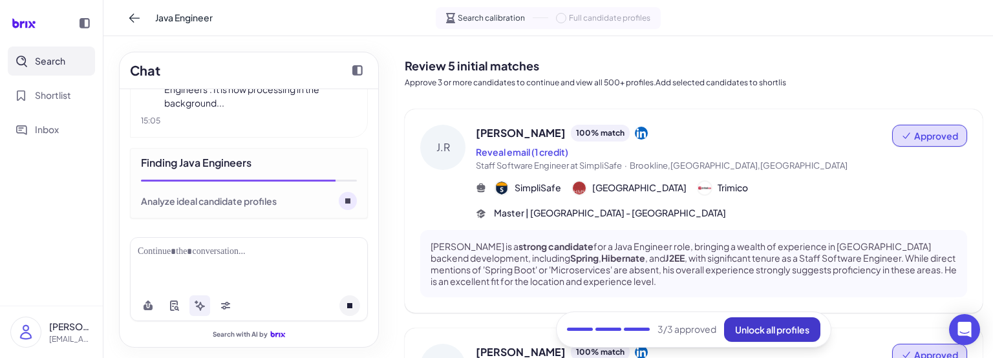
click at [765, 327] on span "Unlock all profiles" at bounding box center [772, 330] width 74 height 12
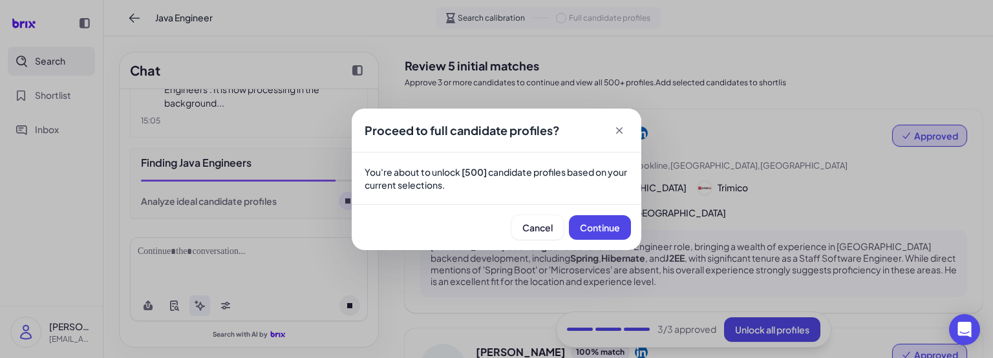
click at [598, 228] on span "Continue" at bounding box center [600, 228] width 40 height 12
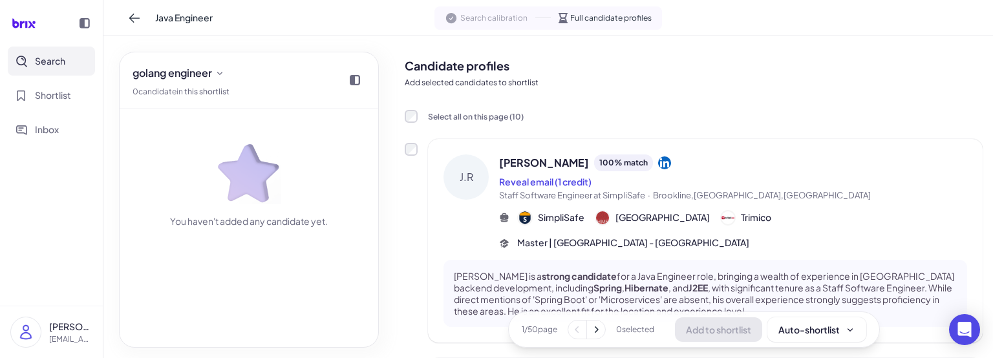
click at [722, 330] on div "Add to shortlist Auto-shortlist" at bounding box center [770, 330] width 191 height 25
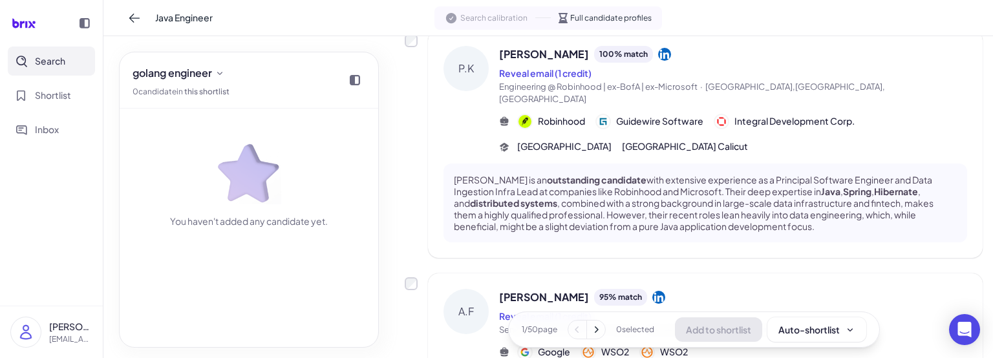
scroll to position [647, 0]
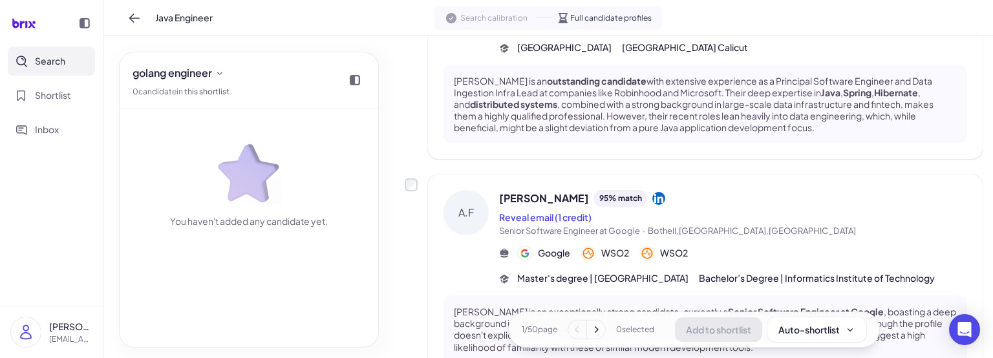
click at [590, 334] on icon at bounding box center [596, 329] width 13 height 13
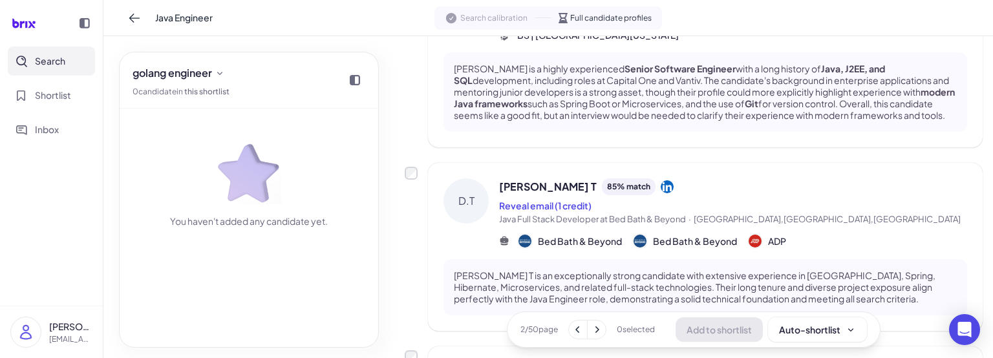
click at [596, 329] on icon at bounding box center [598, 330] width 4 height 6
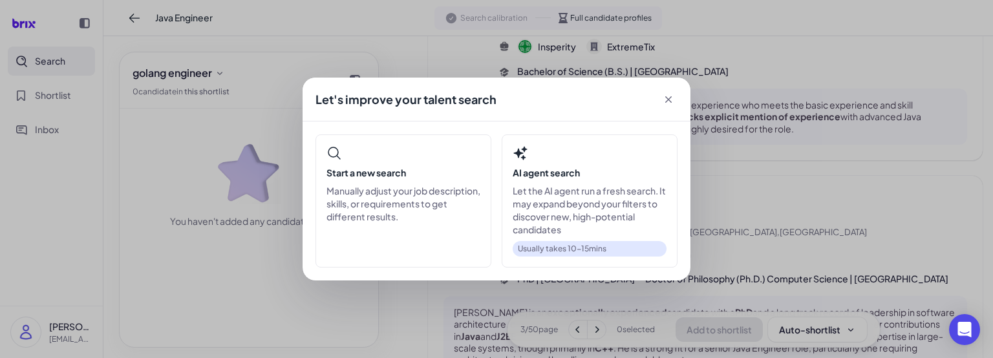
click at [958, 199] on div "Let's improve your talent search Start a new search Manually adjust your job de…" at bounding box center [496, 179] width 993 height 358
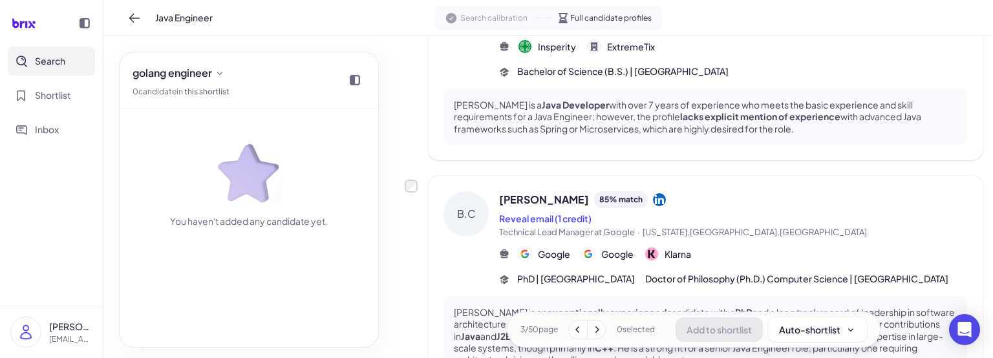
click at [592, 322] on button at bounding box center [597, 330] width 18 height 18
click at [595, 330] on icon at bounding box center [596, 329] width 13 height 13
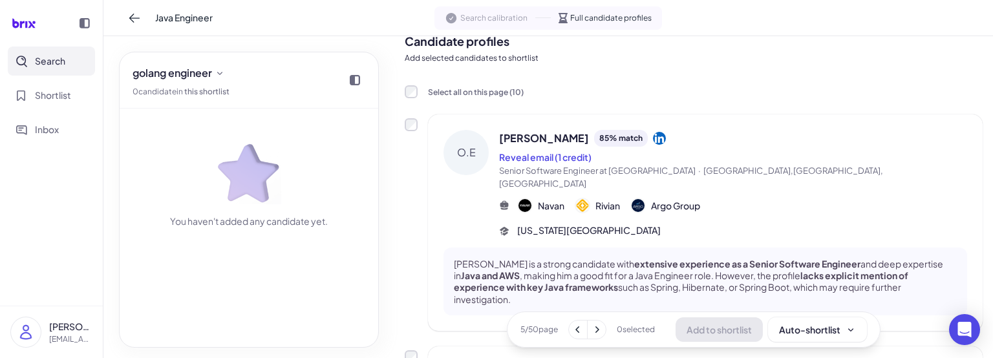
scroll to position [0, 0]
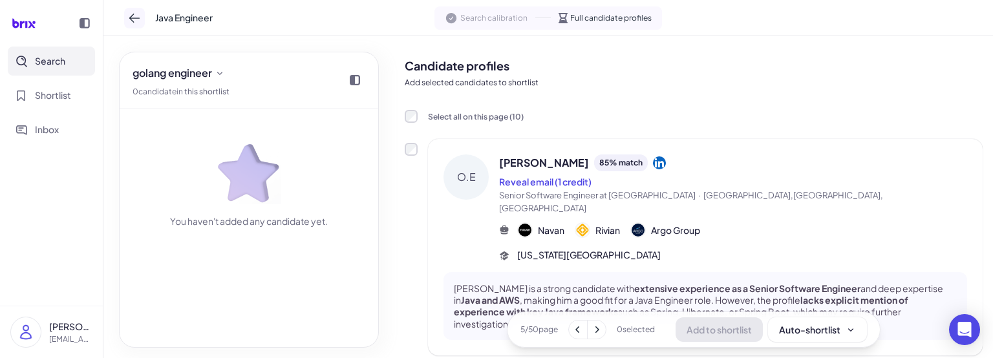
click at [135, 20] on icon at bounding box center [134, 18] width 13 height 13
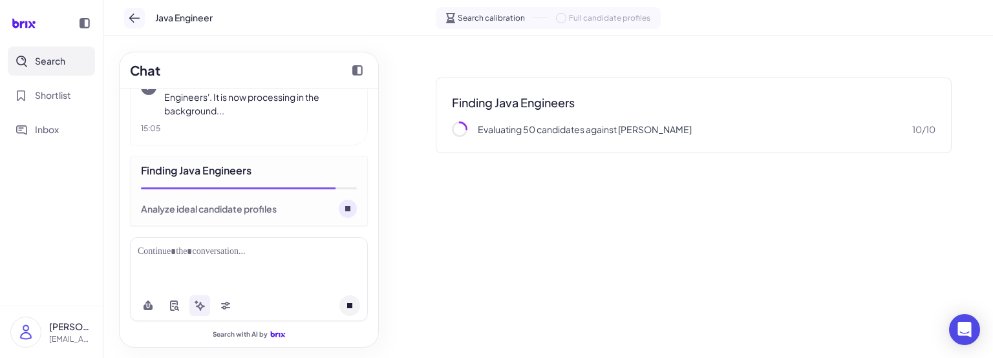
scroll to position [271, 0]
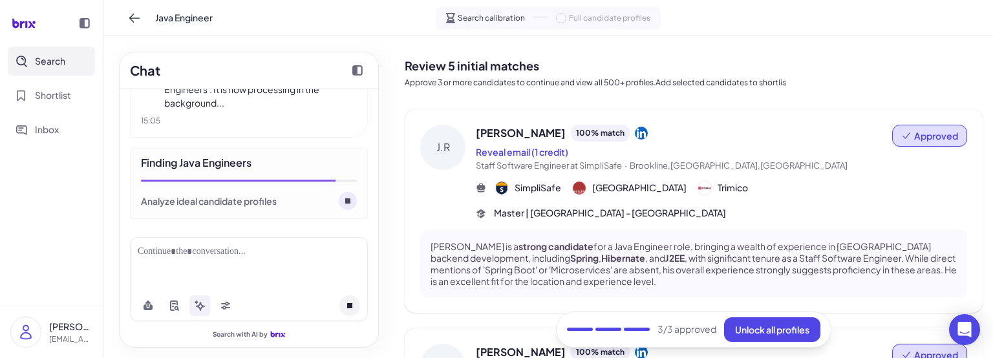
click at [279, 172] on div "Finding Java Engineers Analyze ideal candidate profiles" at bounding box center [249, 183] width 238 height 70
click at [793, 330] on span "Unlock all profiles" at bounding box center [772, 330] width 74 height 12
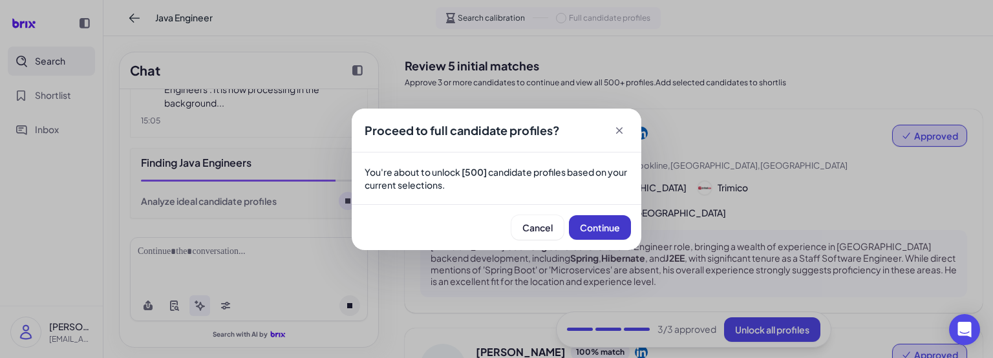
click at [588, 224] on span "Continue" at bounding box center [600, 228] width 40 height 12
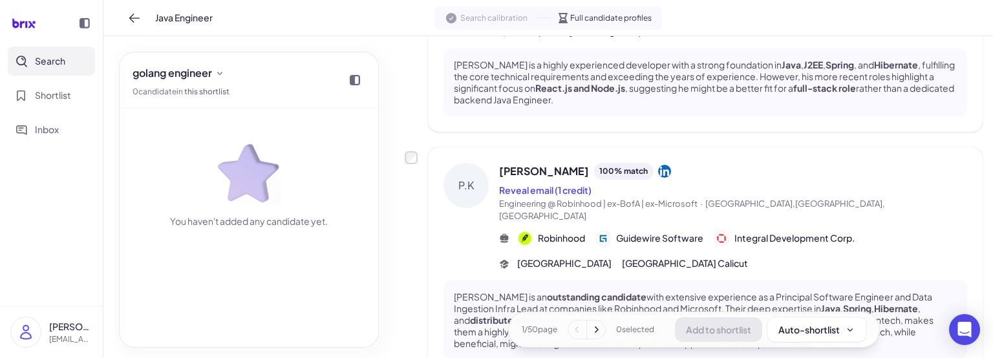
scroll to position [0, 0]
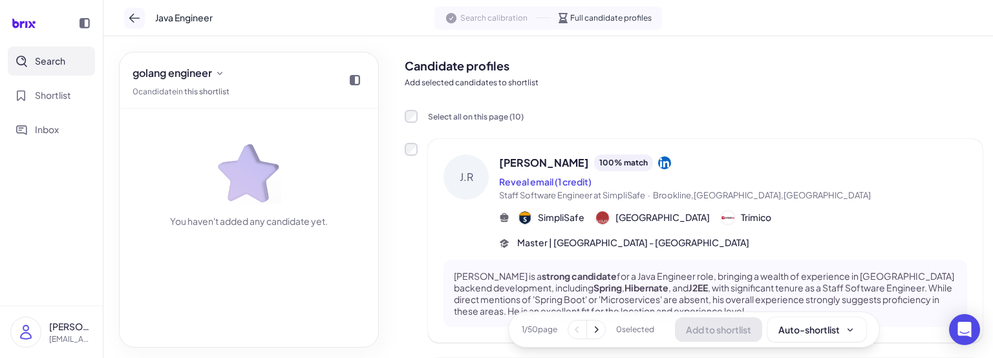
click at [140, 19] on icon at bounding box center [134, 18] width 13 height 13
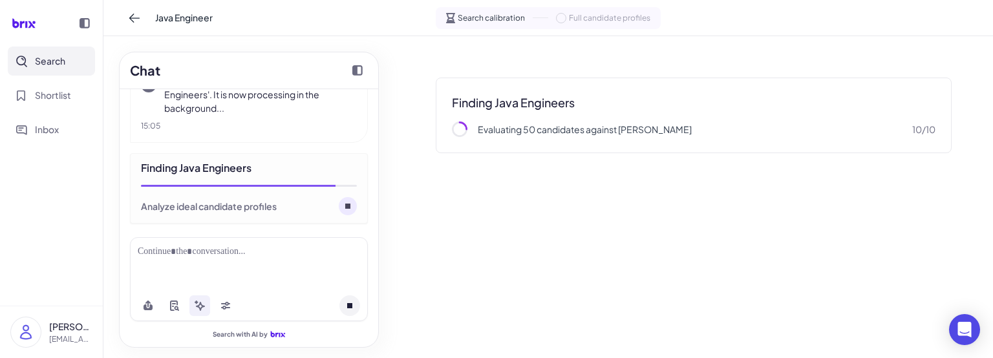
scroll to position [271, 0]
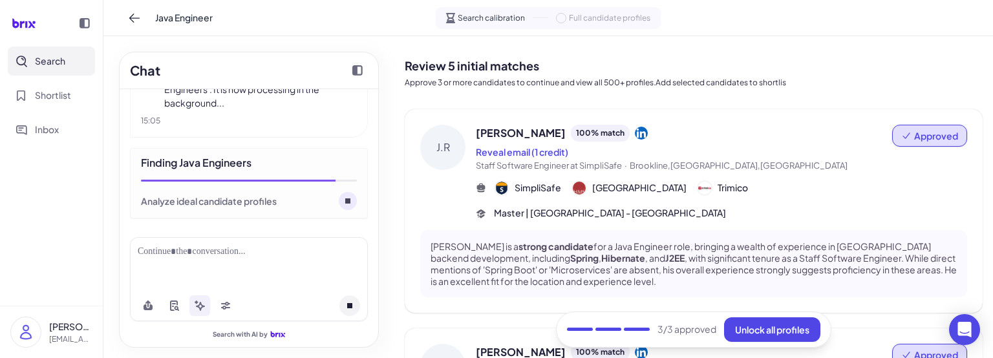
click at [275, 172] on div "Finding Java Engineers Analyze ideal candidate profiles" at bounding box center [249, 183] width 238 height 70
click at [251, 195] on div "Analyze ideal candidate profiles" at bounding box center [209, 201] width 136 height 13
click at [290, 199] on div "Analyze ideal candidate profiles" at bounding box center [249, 201] width 216 height 18
drag, startPoint x: 285, startPoint y: 202, endPoint x: 145, endPoint y: 206, distance: 140.4
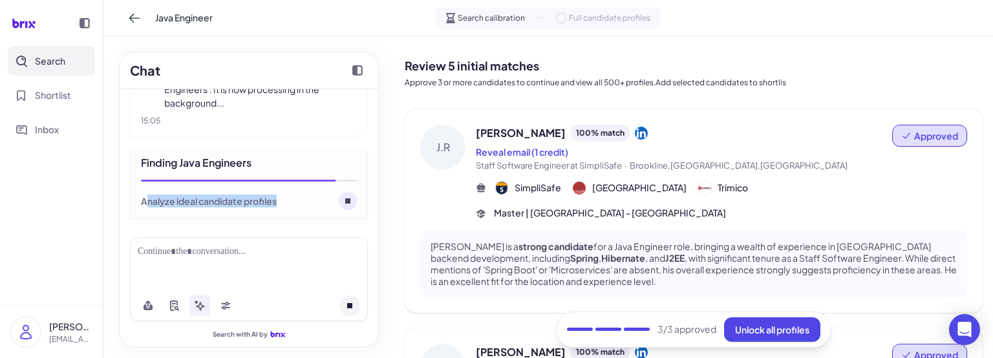
click at [145, 206] on div "Analyze ideal candidate profiles" at bounding box center [249, 201] width 216 height 18
click at [145, 206] on div "Analyze ideal candidate profiles" at bounding box center [209, 201] width 136 height 13
drag, startPoint x: 142, startPoint y: 201, endPoint x: 304, endPoint y: 198, distance: 161.7
click at [304, 198] on div "Analyze ideal candidate profiles" at bounding box center [249, 201] width 216 height 18
click at [303, 199] on div "Analyze ideal candidate profiles" at bounding box center [249, 201] width 216 height 18
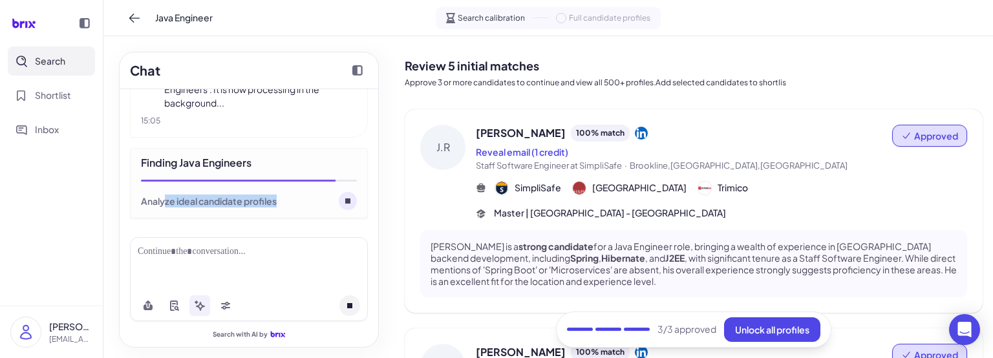
drag, startPoint x: 283, startPoint y: 202, endPoint x: 166, endPoint y: 199, distance: 117.1
click at [166, 199] on div "Analyze ideal candidate profiles" at bounding box center [249, 201] width 216 height 18
click at [158, 199] on div "Analyze ideal candidate profiles" at bounding box center [209, 201] width 136 height 13
drag, startPoint x: 146, startPoint y: 200, endPoint x: 268, endPoint y: 203, distance: 122.9
click at [268, 203] on div "Analyze ideal candidate profiles" at bounding box center [209, 201] width 136 height 13
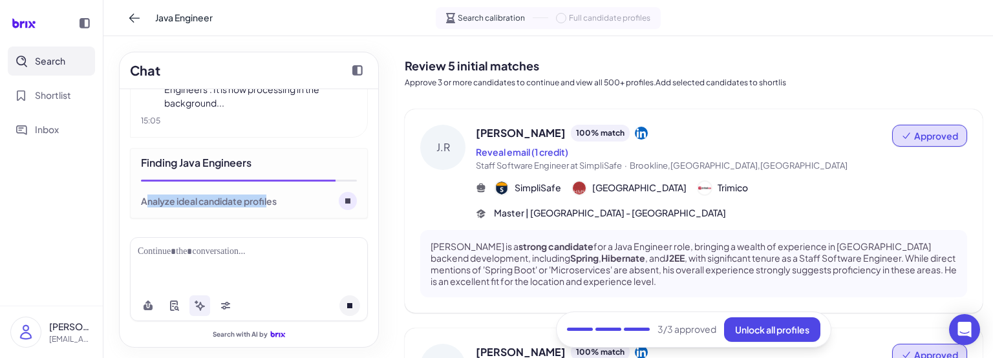
click at [268, 203] on div "Analyze ideal candidate profiles" at bounding box center [209, 201] width 136 height 13
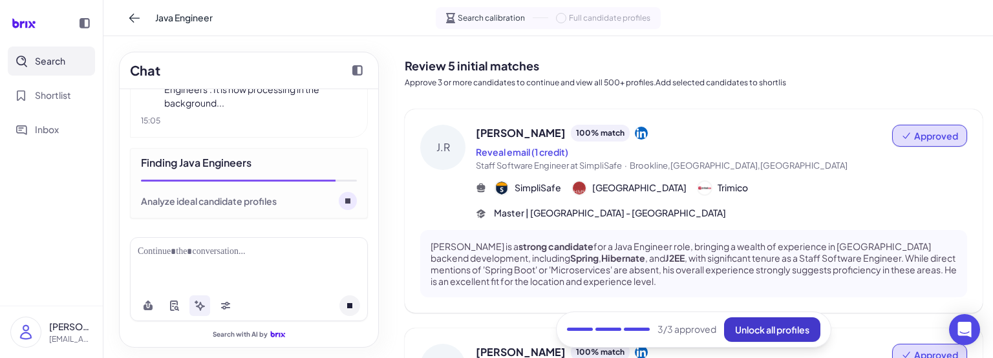
click at [767, 338] on button "Unlock all profiles" at bounding box center [772, 330] width 96 height 25
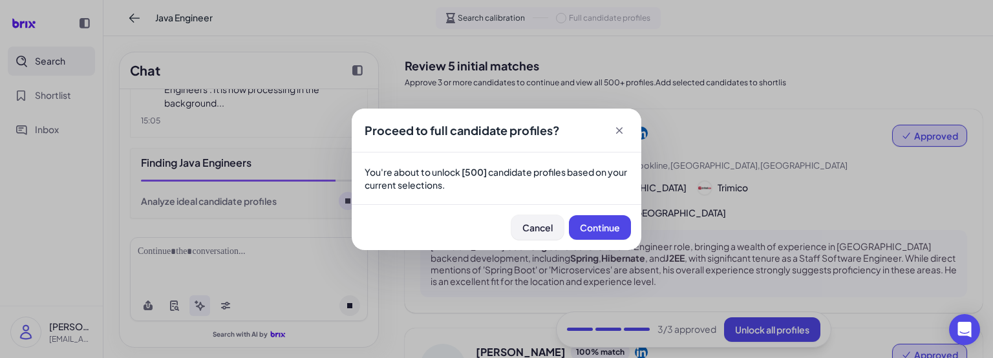
click at [531, 232] on span "Cancel" at bounding box center [538, 228] width 30 height 12
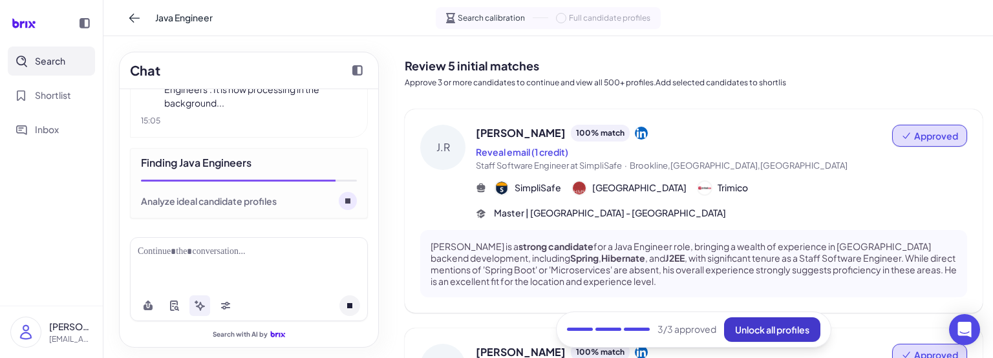
click at [773, 328] on span "Unlock all profiles" at bounding box center [772, 330] width 74 height 12
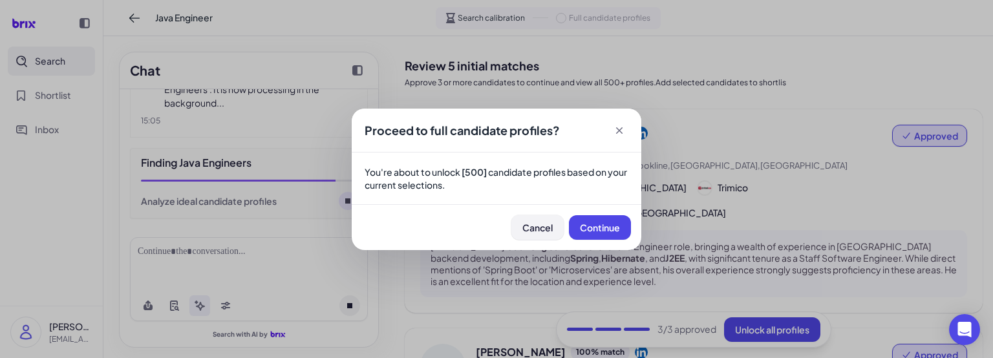
click at [535, 235] on button "Cancel" at bounding box center [538, 227] width 52 height 25
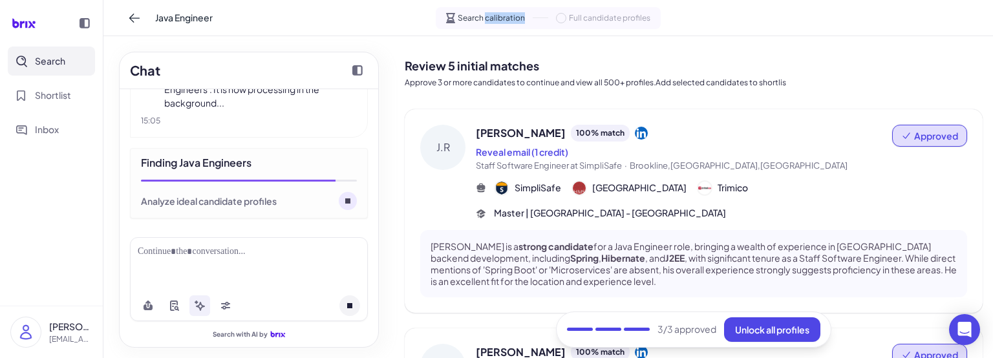
drag, startPoint x: 486, startPoint y: 16, endPoint x: 528, endPoint y: 17, distance: 41.4
click at [528, 17] on div "Search calibration Full candidate profiles" at bounding box center [548, 18] width 225 height 22
copy span "calibration"
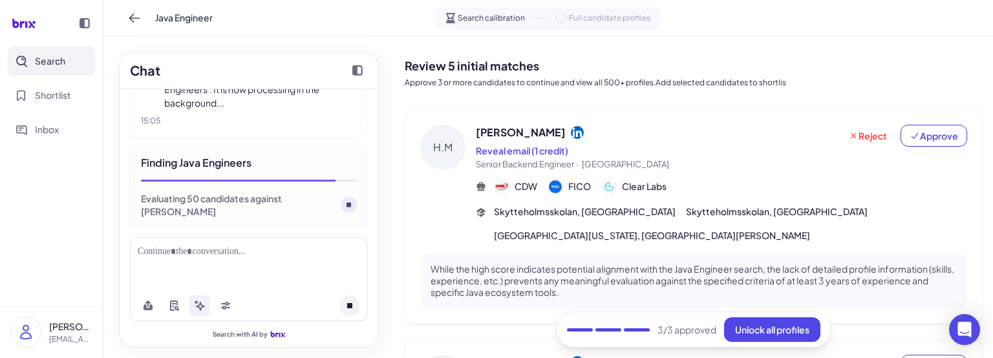
click at [371, 179] on div "java engineer I can help you find Java Engineers. To narrow down the search, co…" at bounding box center [249, 158] width 259 height 138
